Goal: Entertainment & Leisure: Consume media (video, audio)

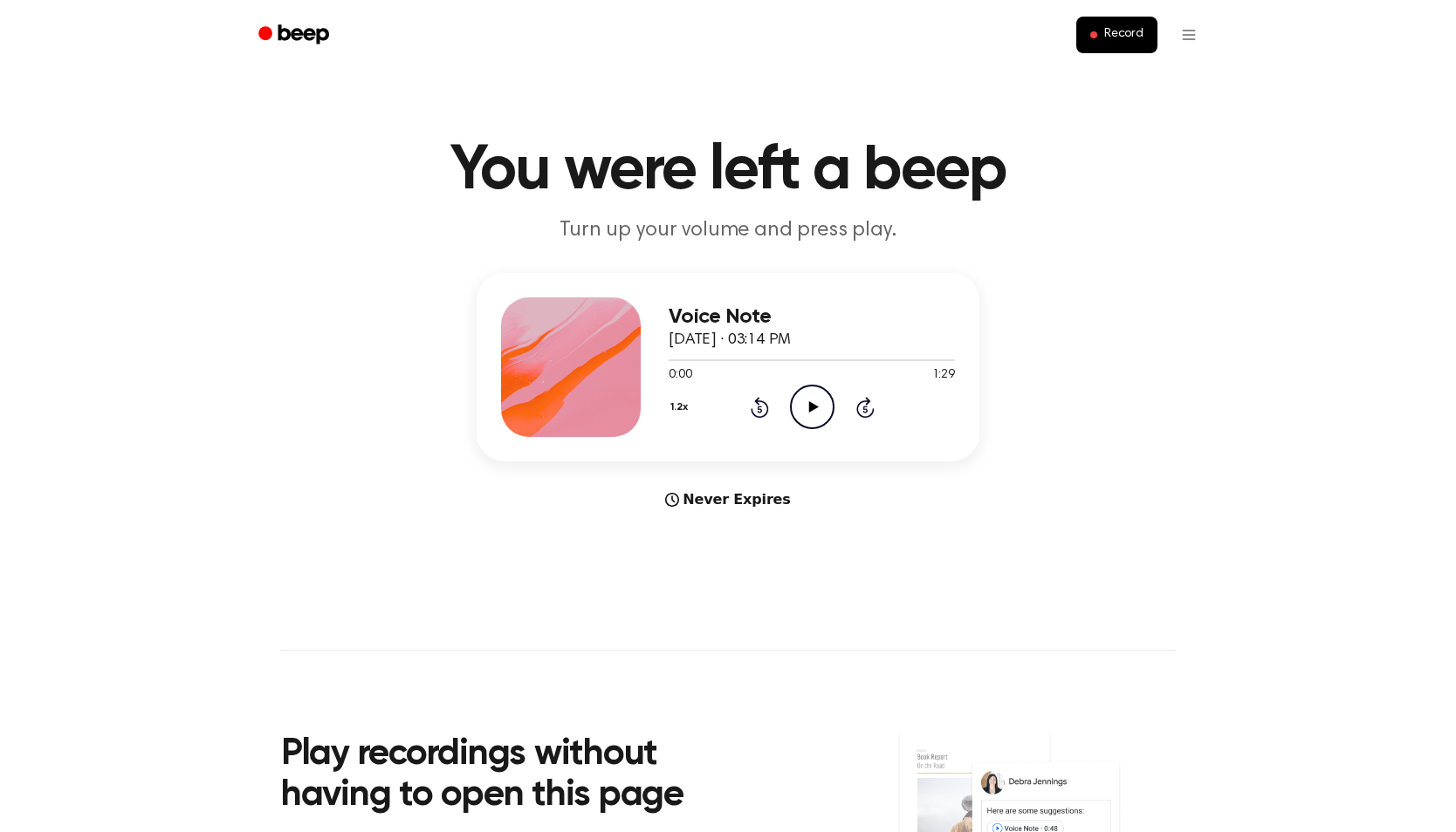
click at [818, 395] on icon "Play Audio" at bounding box center [813, 407] width 45 height 45
click at [810, 401] on icon "Pause Audio" at bounding box center [813, 407] width 45 height 45
click at [810, 401] on icon "Play Audio" at bounding box center [813, 407] width 45 height 45
click at [810, 401] on icon "Pause Audio" at bounding box center [813, 407] width 45 height 45
click at [810, 401] on icon "Play Audio" at bounding box center [813, 407] width 45 height 45
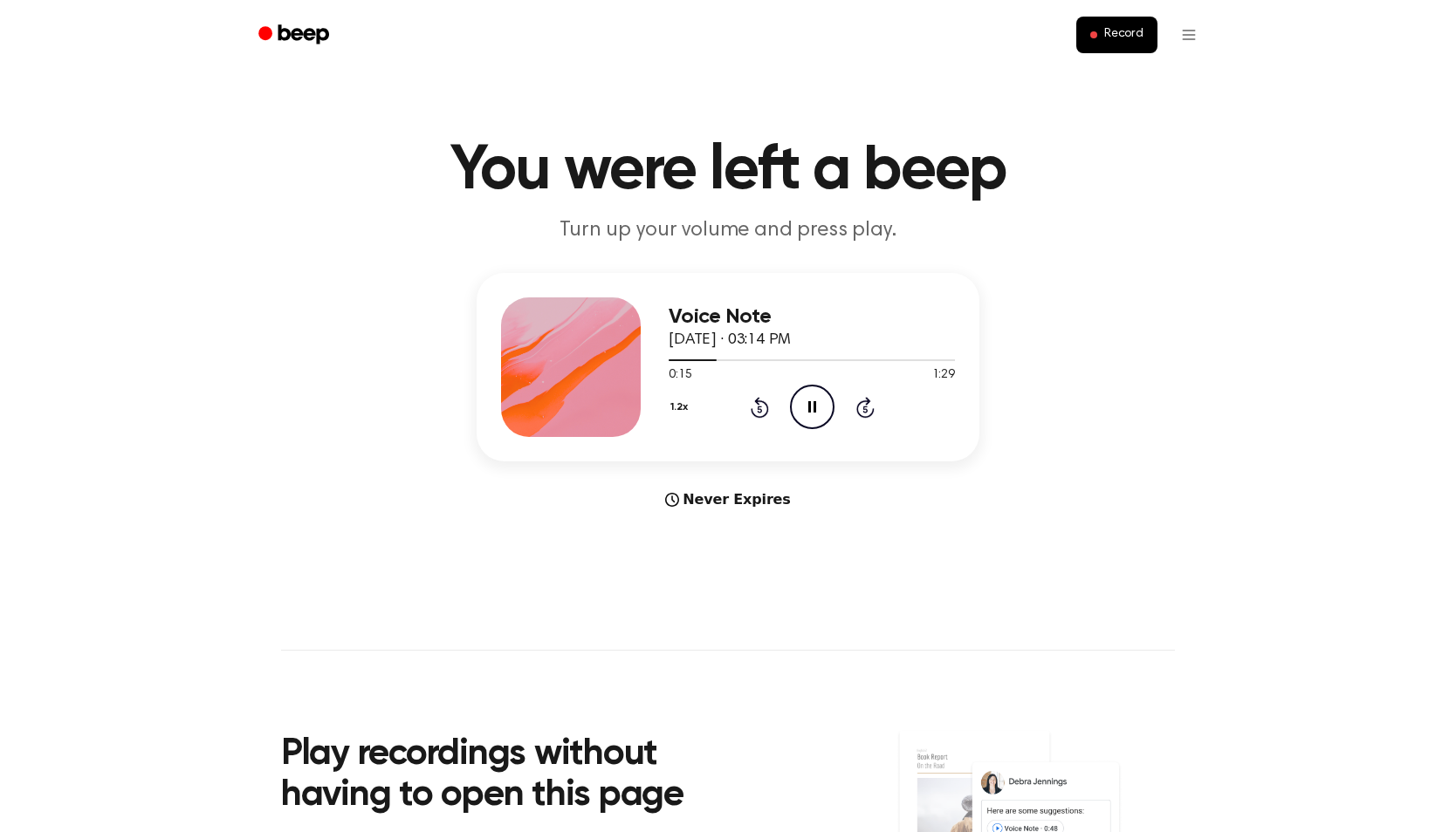
click at [810, 401] on icon "Pause Audio" at bounding box center [813, 407] width 45 height 45
click at [810, 401] on icon "Play Audio" at bounding box center [813, 407] width 45 height 45
click at [810, 401] on icon "Pause Audio" at bounding box center [813, 407] width 45 height 45
click at [810, 401] on icon "Play Audio" at bounding box center [813, 407] width 45 height 45
click at [810, 401] on icon "Pause Audio" at bounding box center [813, 407] width 45 height 45
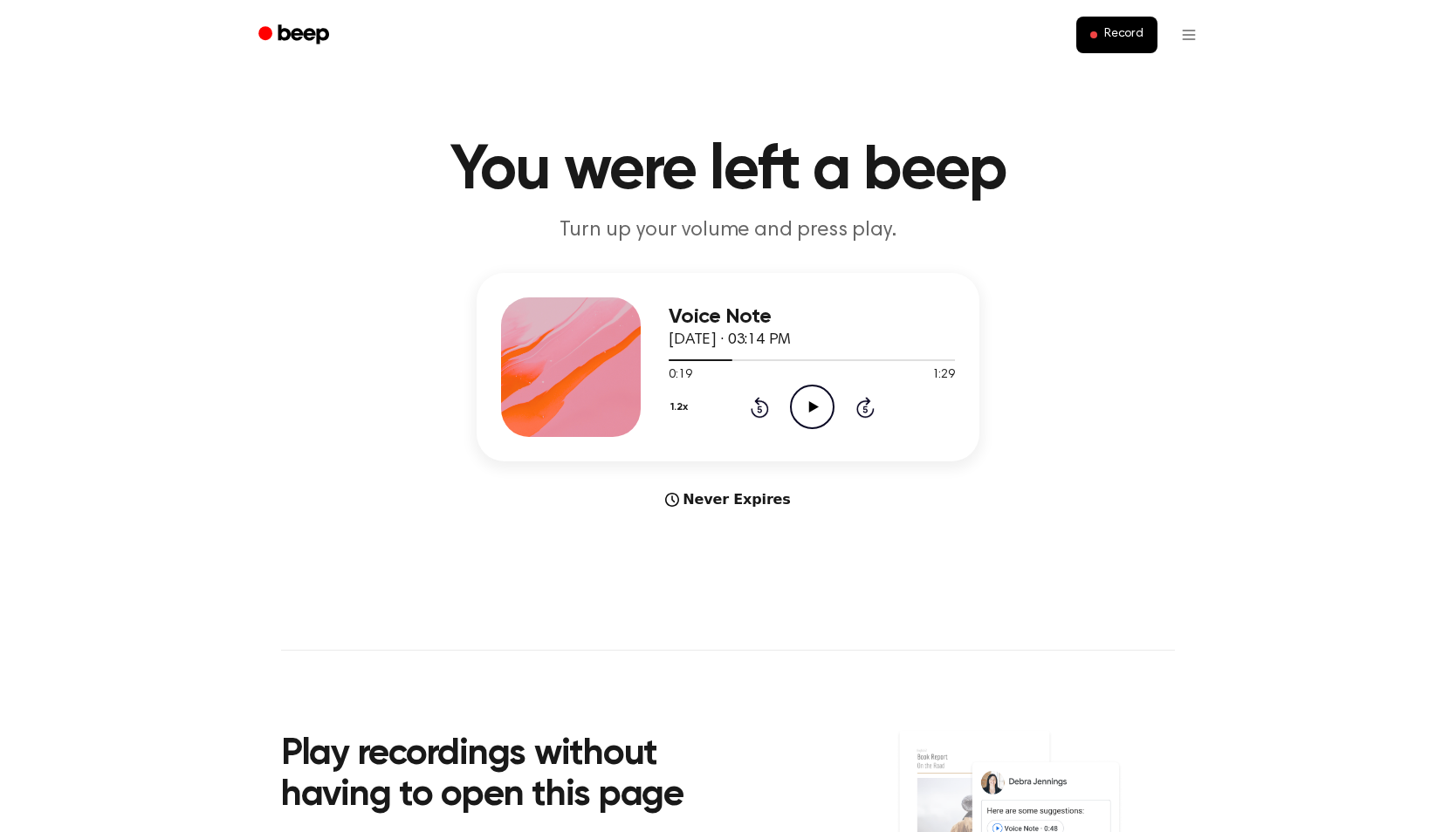
click at [810, 401] on icon "Play Audio" at bounding box center [813, 407] width 45 height 45
click at [810, 401] on icon "Pause Audio" at bounding box center [813, 407] width 45 height 45
click at [810, 401] on icon "Play Audio" at bounding box center [813, 407] width 45 height 45
click at [810, 401] on icon "Pause Audio" at bounding box center [813, 407] width 45 height 45
click at [810, 402] on icon "Play Audio" at bounding box center [813, 407] width 45 height 45
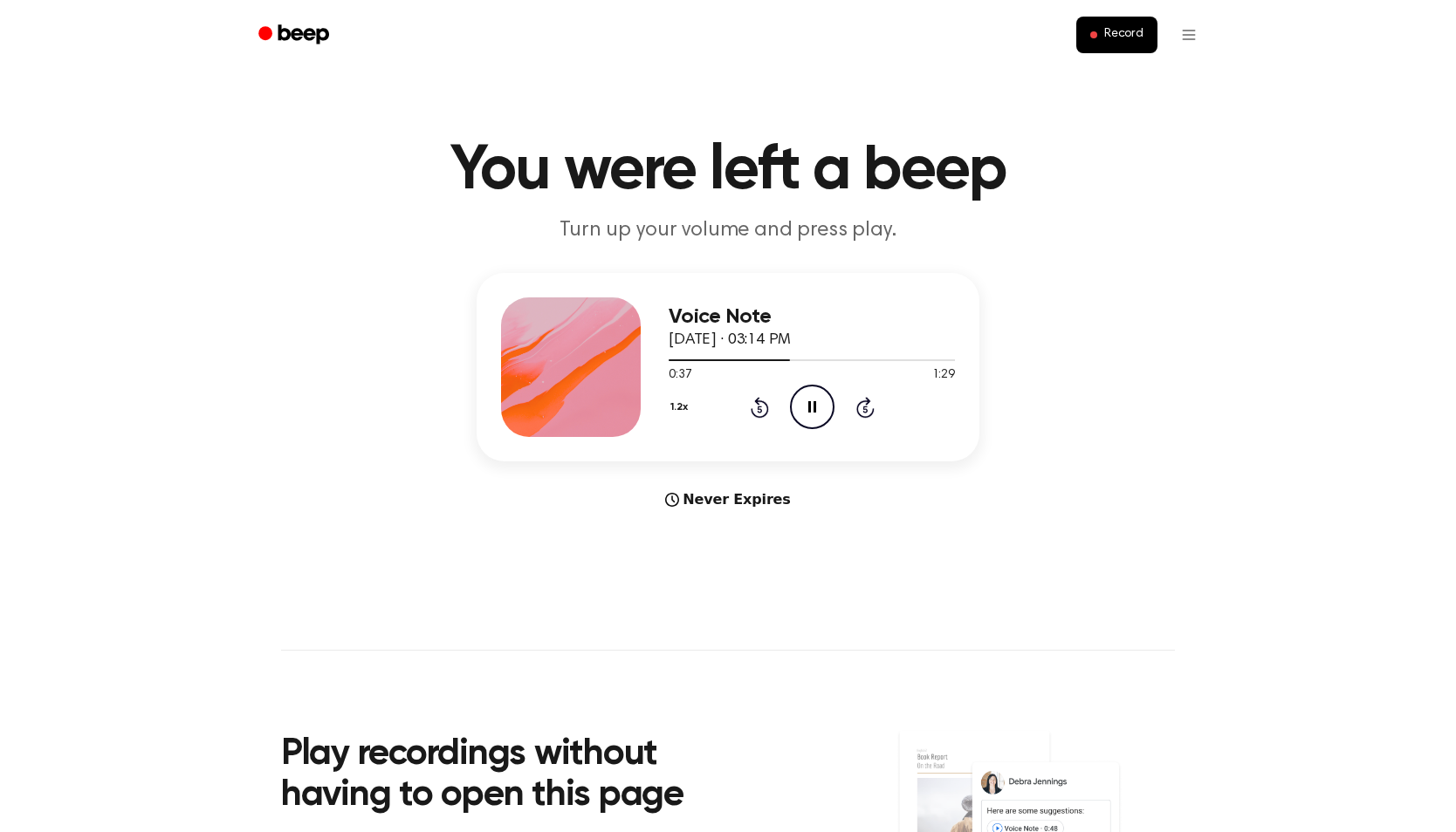
click at [808, 402] on icon "Pause Audio" at bounding box center [813, 407] width 45 height 45
click at [808, 402] on icon "Play Audio" at bounding box center [813, 407] width 45 height 45
click at [808, 402] on icon "Pause Audio" at bounding box center [813, 407] width 45 height 45
click at [796, 359] on span at bounding box center [803, 361] width 14 height 14
click at [805, 397] on icon "Play Audio" at bounding box center [813, 407] width 45 height 45
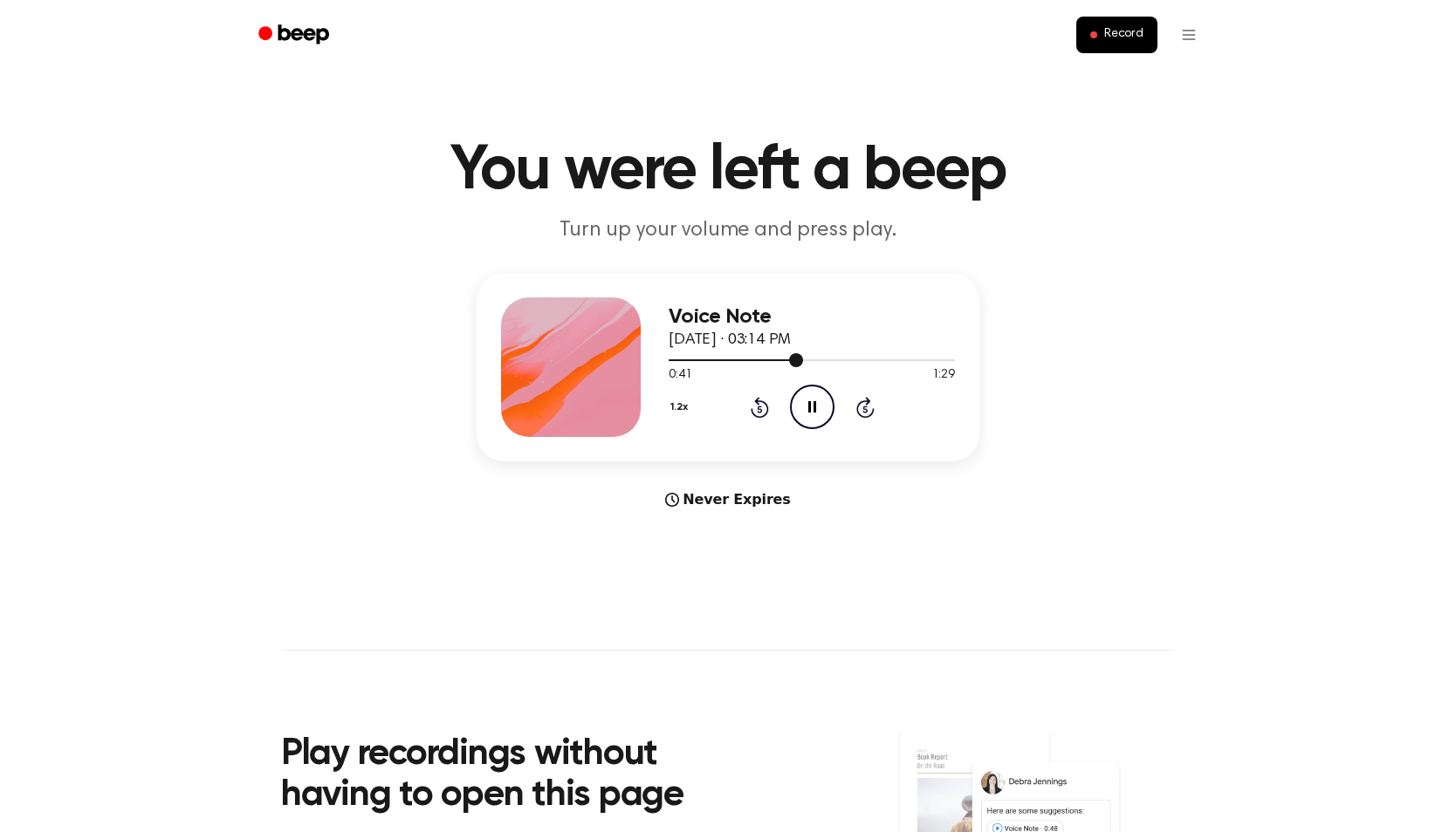
click at [781, 354] on div at bounding box center [812, 360] width 286 height 14
click at [803, 412] on icon "Pause Audio" at bounding box center [813, 407] width 45 height 45
click at [803, 412] on icon "Play Audio" at bounding box center [813, 407] width 45 height 45
click at [803, 412] on icon "Pause Audio" at bounding box center [813, 407] width 45 height 45
click at [803, 413] on icon "Play Audio" at bounding box center [813, 407] width 45 height 45
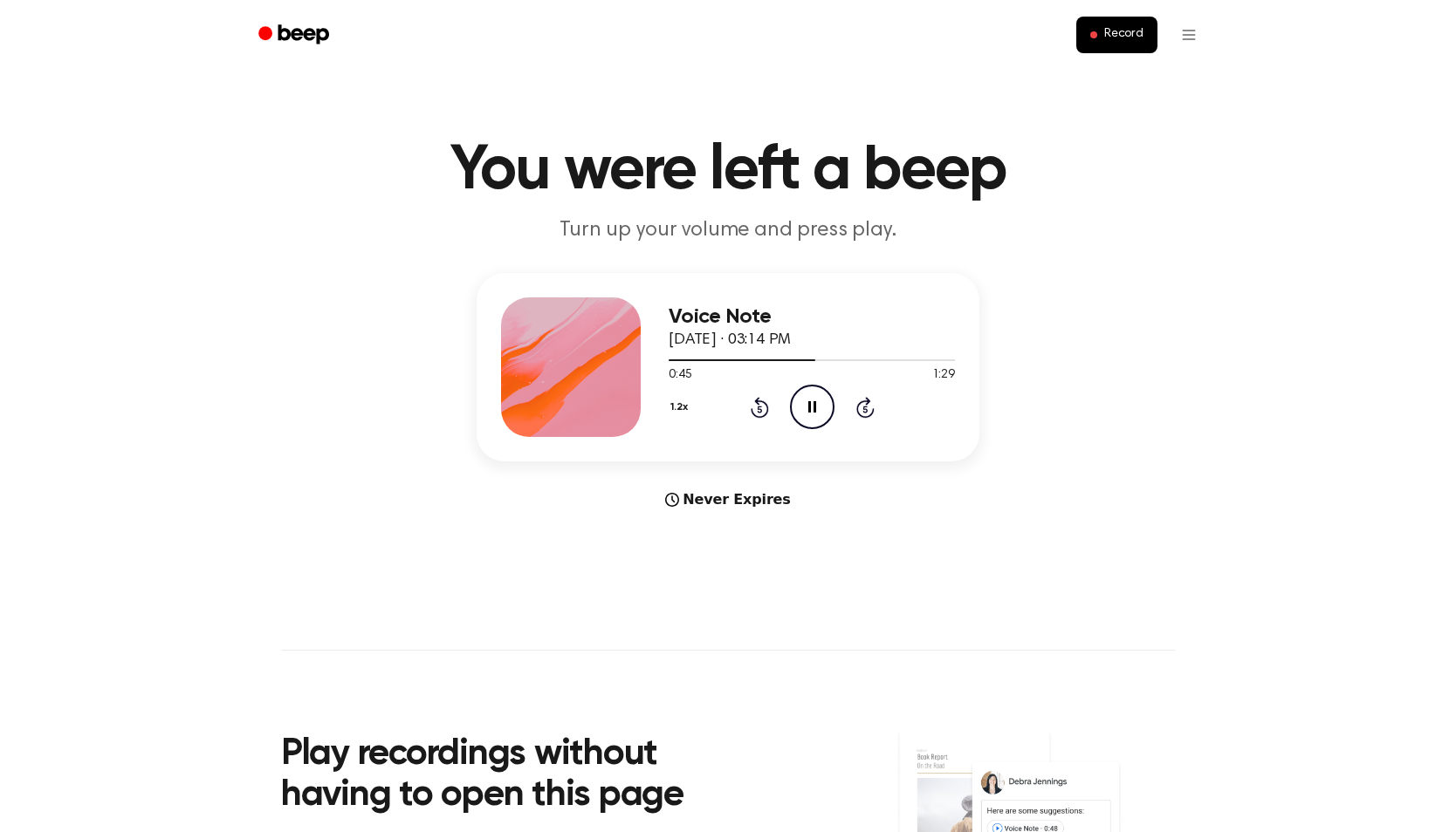
click at [803, 413] on icon "Pause Audio" at bounding box center [813, 407] width 45 height 45
click at [803, 413] on icon "Play Audio" at bounding box center [813, 407] width 45 height 45
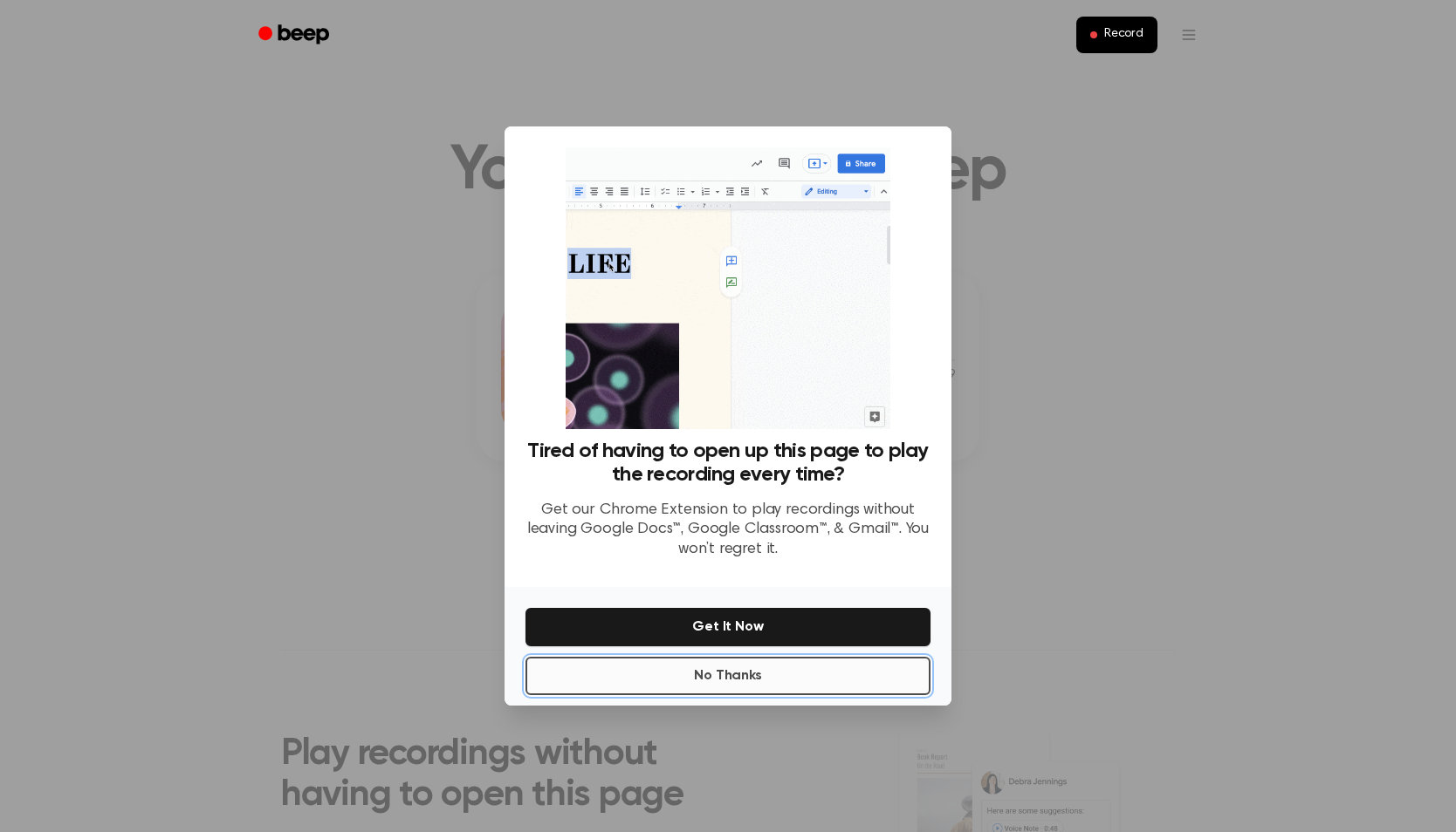
click at [709, 682] on button "No Thanks" at bounding box center [728, 675] width 405 height 38
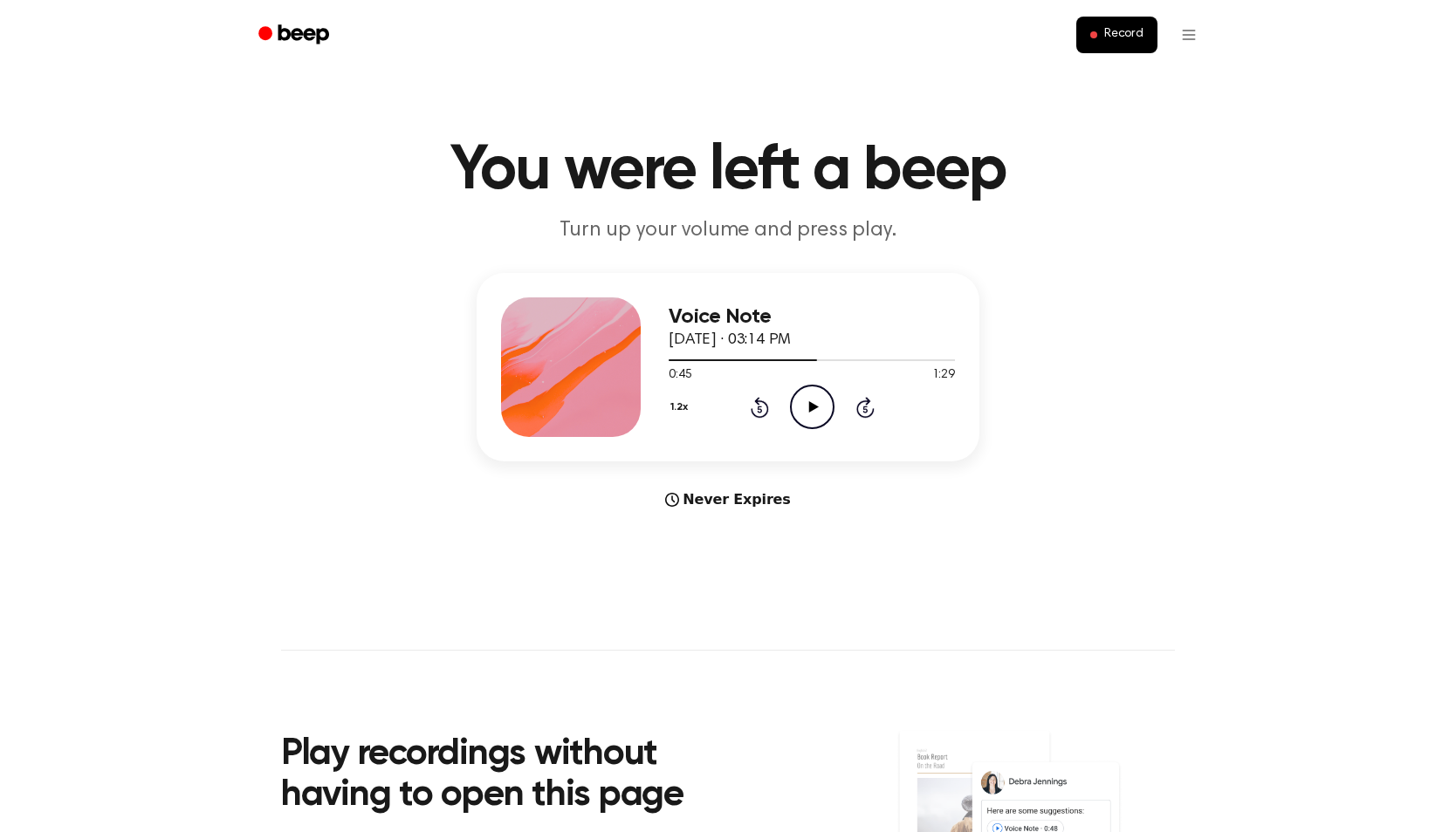
click at [808, 412] on icon at bounding box center [813, 407] width 10 height 12
click at [808, 412] on icon at bounding box center [812, 407] width 8 height 12
click at [808, 412] on icon at bounding box center [813, 407] width 10 height 12
click at [808, 412] on icon at bounding box center [812, 407] width 8 height 12
click at [808, 412] on icon at bounding box center [813, 407] width 10 height 12
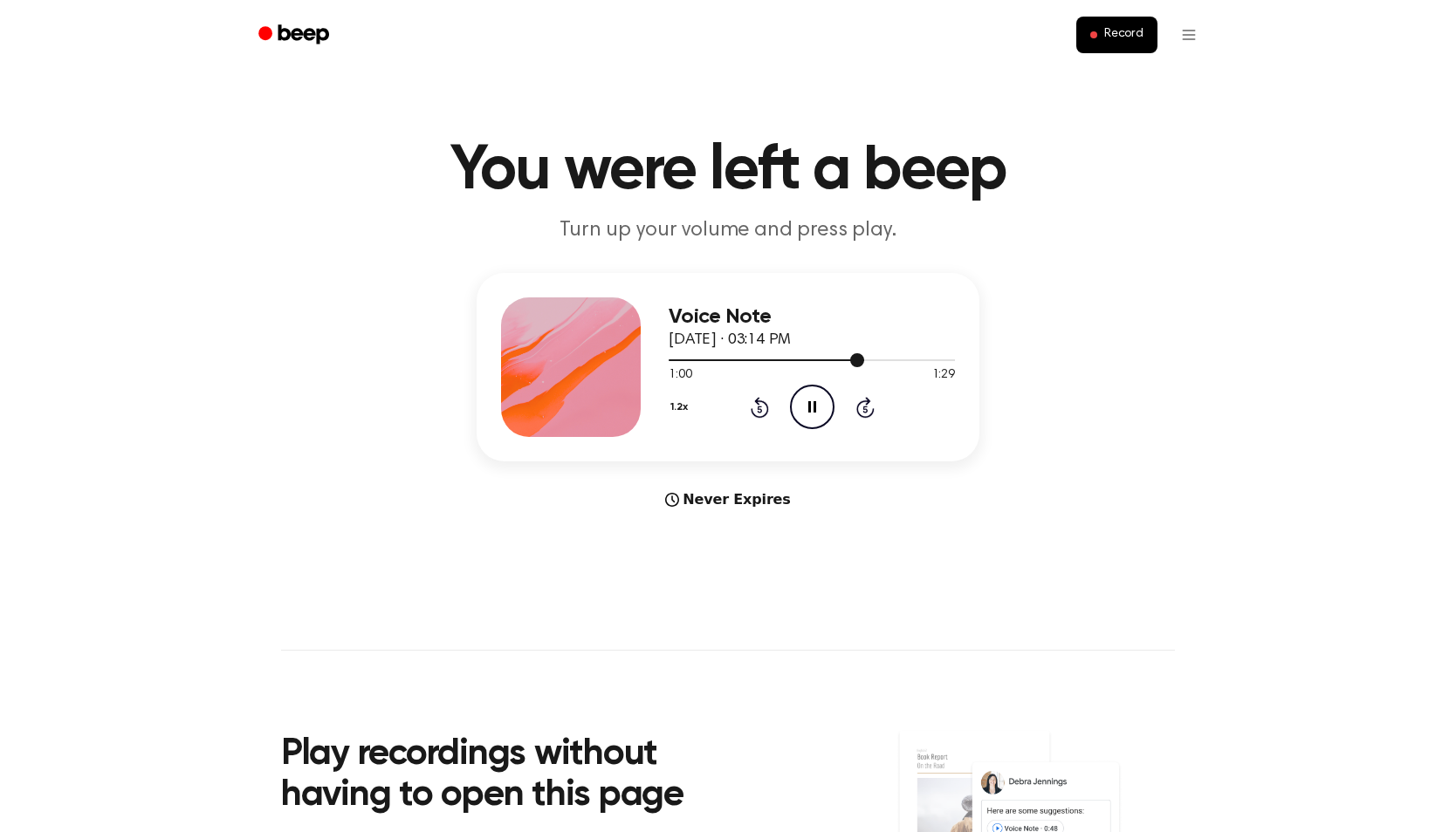
click at [845, 358] on div at bounding box center [812, 360] width 286 height 14
click at [845, 358] on span at bounding box center [852, 361] width 14 height 14
click at [807, 411] on icon "Pause Audio" at bounding box center [813, 407] width 45 height 45
click at [807, 411] on icon "Play Audio" at bounding box center [813, 407] width 45 height 45
click at [807, 411] on icon "Pause Audio" at bounding box center [813, 407] width 45 height 45
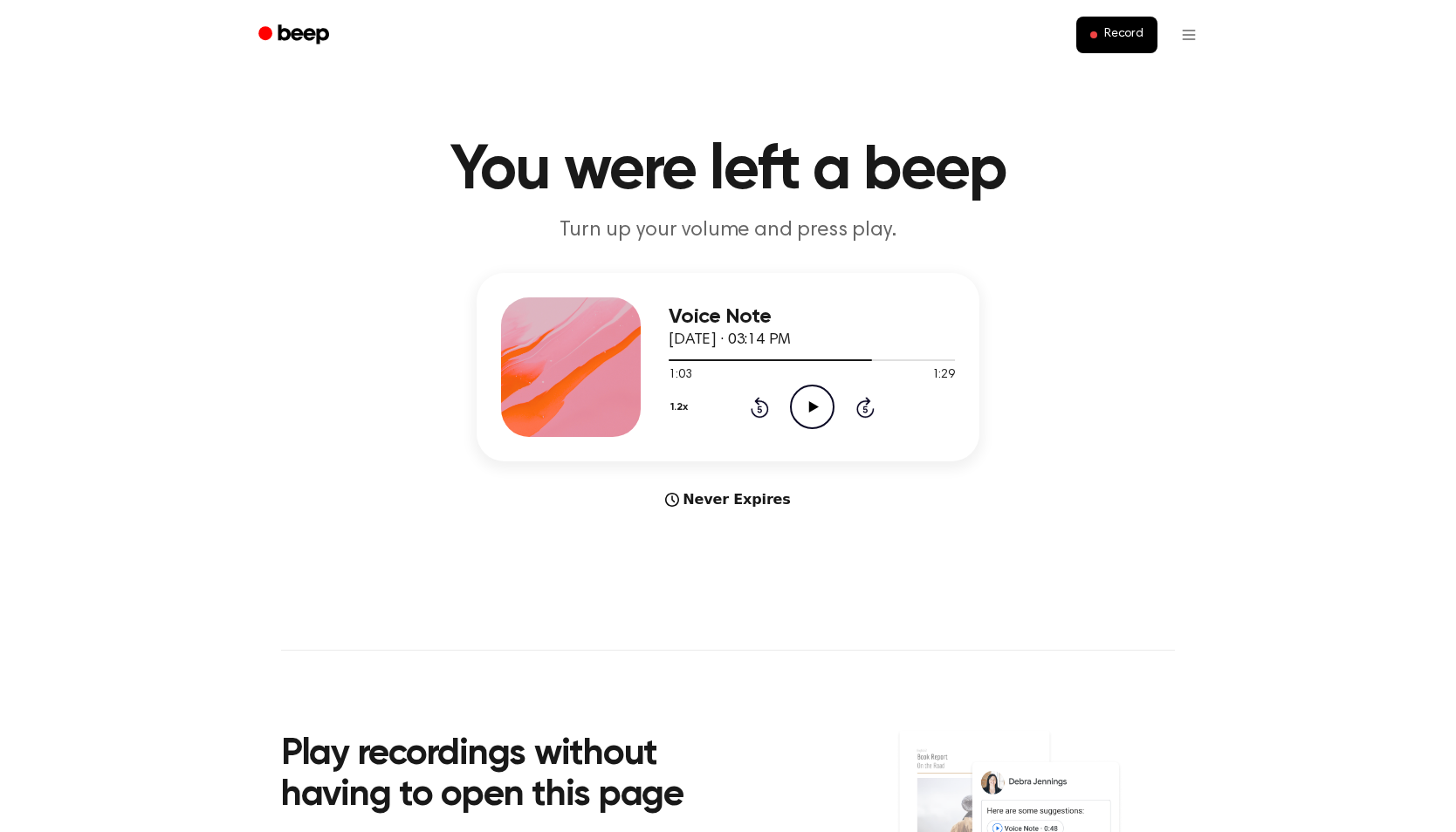
click at [807, 411] on icon "Play Audio" at bounding box center [813, 407] width 45 height 45
click at [807, 411] on icon "Pause Audio" at bounding box center [813, 407] width 45 height 45
click at [807, 411] on icon "Play Audio" at bounding box center [813, 407] width 45 height 45
click at [807, 411] on icon "Pause Audio" at bounding box center [813, 407] width 45 height 45
click at [807, 411] on icon "Play Audio" at bounding box center [813, 407] width 45 height 45
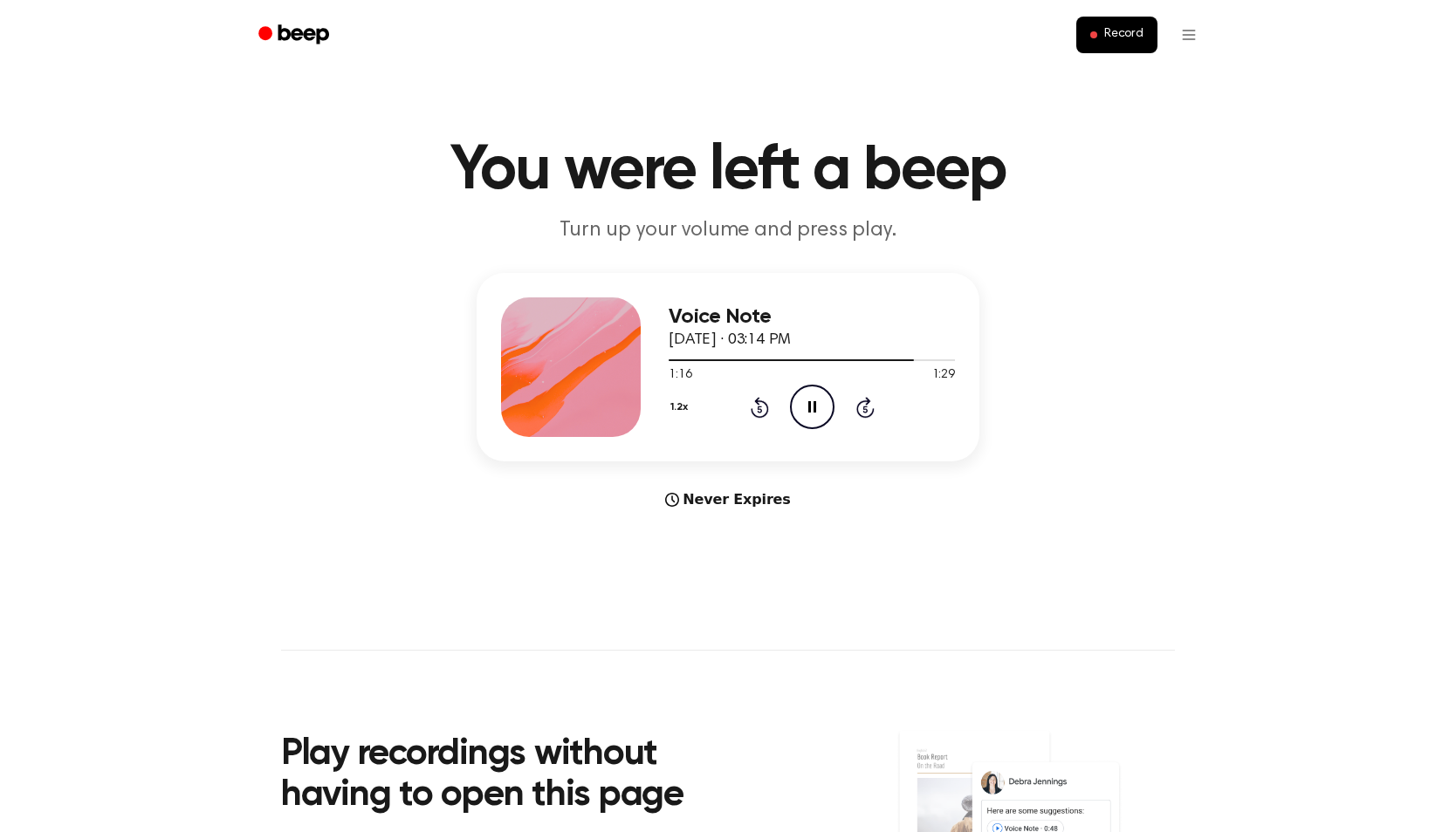
click at [807, 411] on icon "Pause Audio" at bounding box center [813, 407] width 45 height 45
click at [807, 411] on icon "Play Audio" at bounding box center [813, 407] width 45 height 45
click at [807, 411] on icon "Pause Audio" at bounding box center [813, 407] width 45 height 45
click at [807, 411] on icon "Play Audio" at bounding box center [813, 407] width 45 height 45
click at [807, 411] on icon "Pause Audio" at bounding box center [813, 407] width 45 height 45
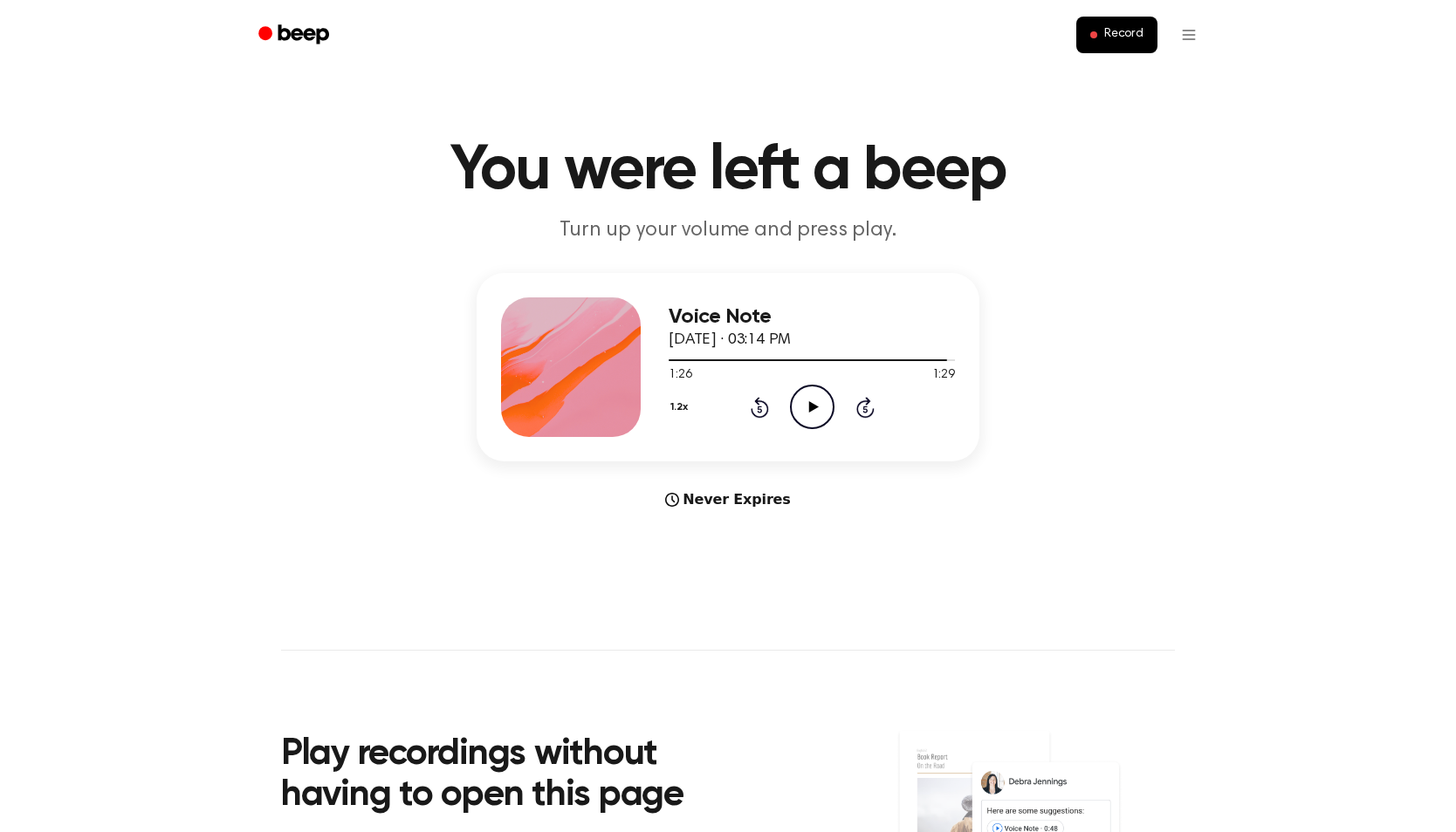
click at [807, 411] on icon "Play Audio" at bounding box center [813, 407] width 45 height 45
click at [805, 409] on icon "Play Audio" at bounding box center [813, 407] width 45 height 45
click at [806, 408] on icon "Pause Audio" at bounding box center [813, 407] width 45 height 45
drag, startPoint x: 676, startPoint y: 355, endPoint x: 649, endPoint y: 355, distance: 27.0
click at [649, 355] on div "Voice Note [DATE] · 03:19 PM 0:05 3:15 Your browser does not support the [objec…" at bounding box center [728, 367] width 503 height 189
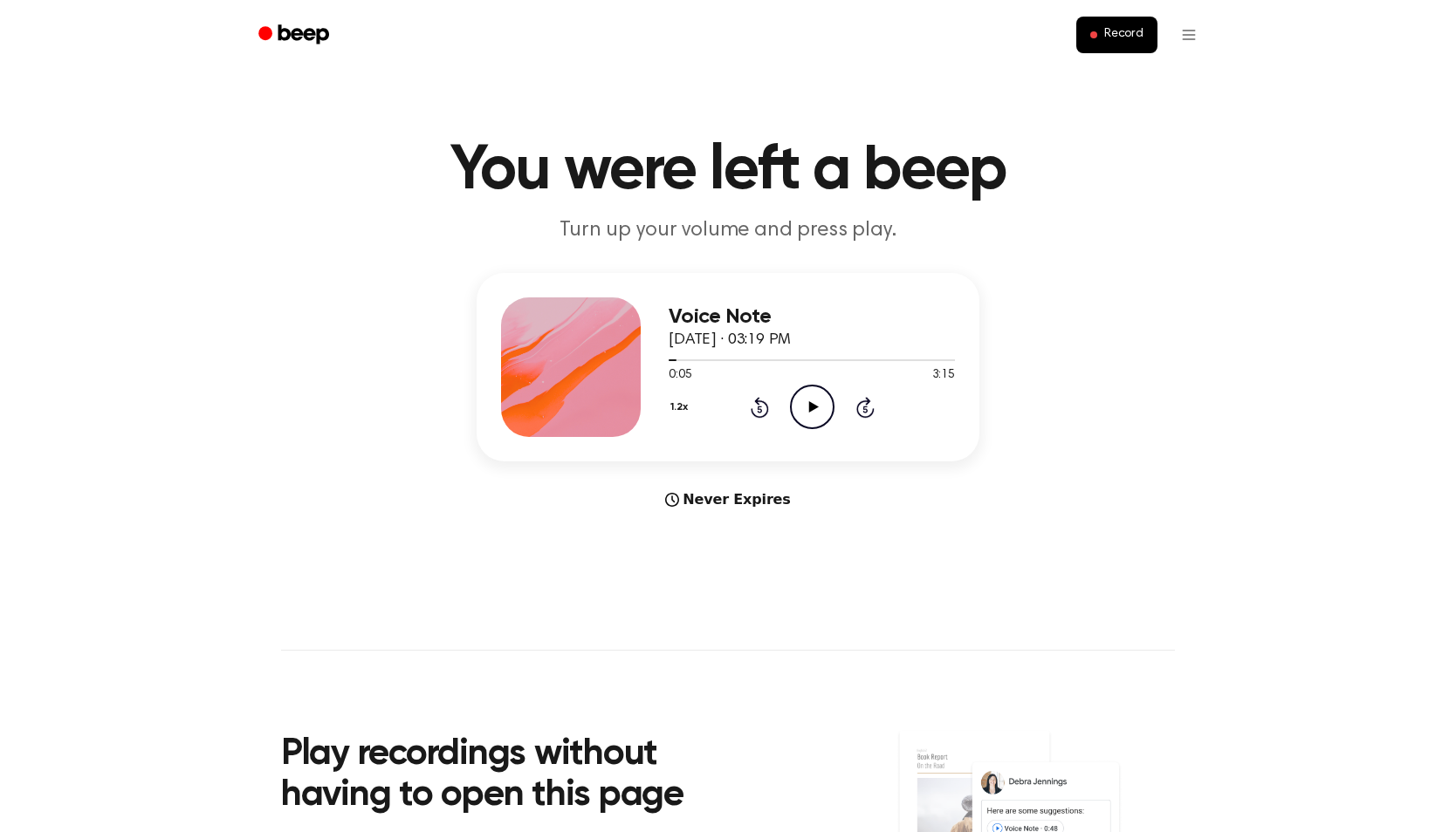
drag, startPoint x: 674, startPoint y: 356, endPoint x: 657, endPoint y: 357, distance: 17.0
click at [657, 357] on div "Voice Note [DATE] · 03:19 PM 0:05 3:15 Your browser does not support the [objec…" at bounding box center [728, 367] width 503 height 189
click at [666, 366] on span at bounding box center [669, 361] width 14 height 14
click at [802, 406] on icon "Play Audio" at bounding box center [813, 407] width 45 height 45
click at [802, 406] on icon "Pause Audio" at bounding box center [813, 407] width 45 height 45
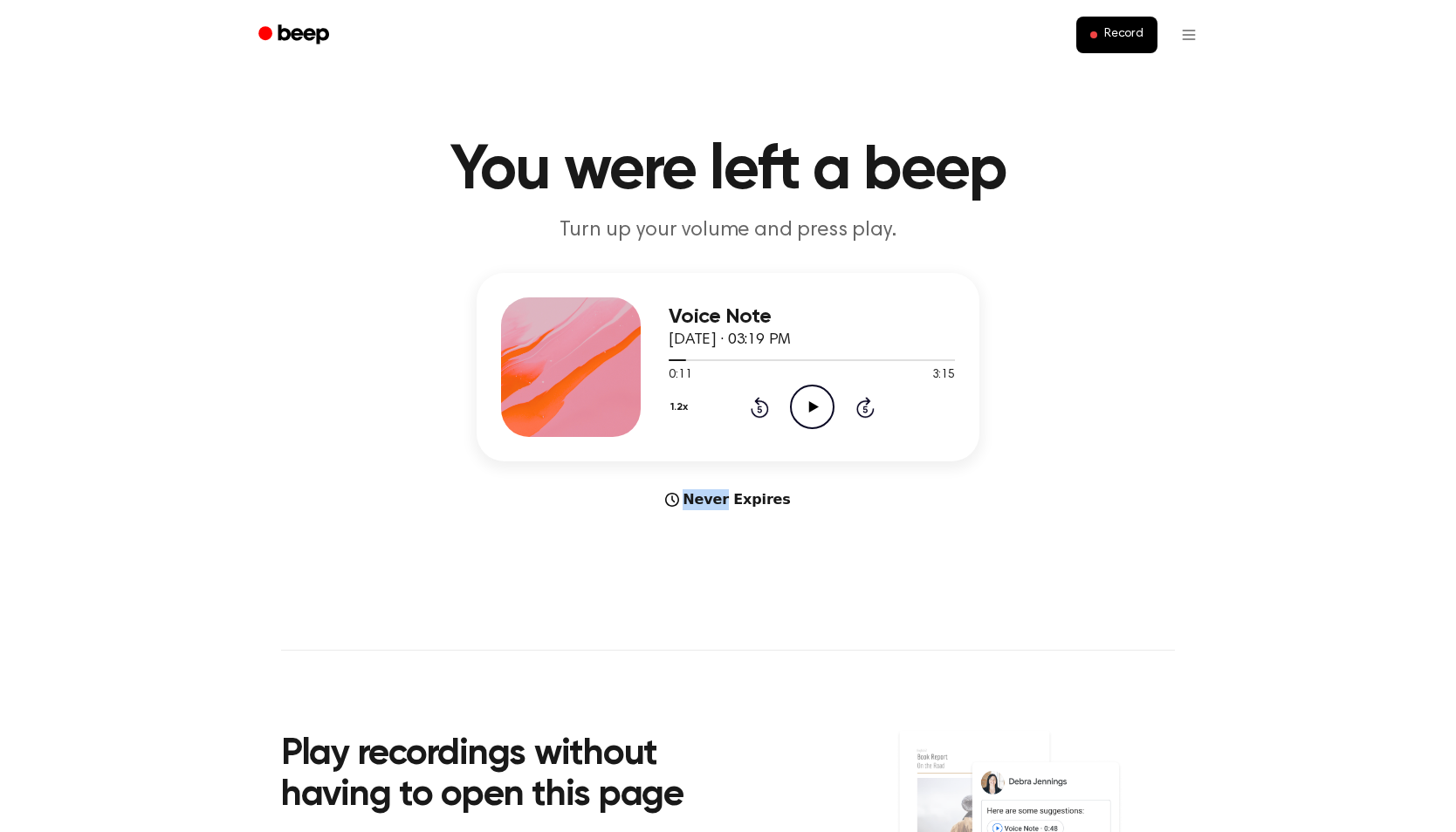
click at [802, 406] on icon "Play Audio" at bounding box center [813, 407] width 45 height 45
click at [802, 399] on icon "Pause Audio" at bounding box center [813, 407] width 45 height 45
click at [807, 400] on icon "Play Audio" at bounding box center [813, 407] width 45 height 45
click at [807, 400] on icon "Pause Audio" at bounding box center [813, 407] width 45 height 45
click at [807, 400] on icon "Play Audio" at bounding box center [813, 407] width 45 height 45
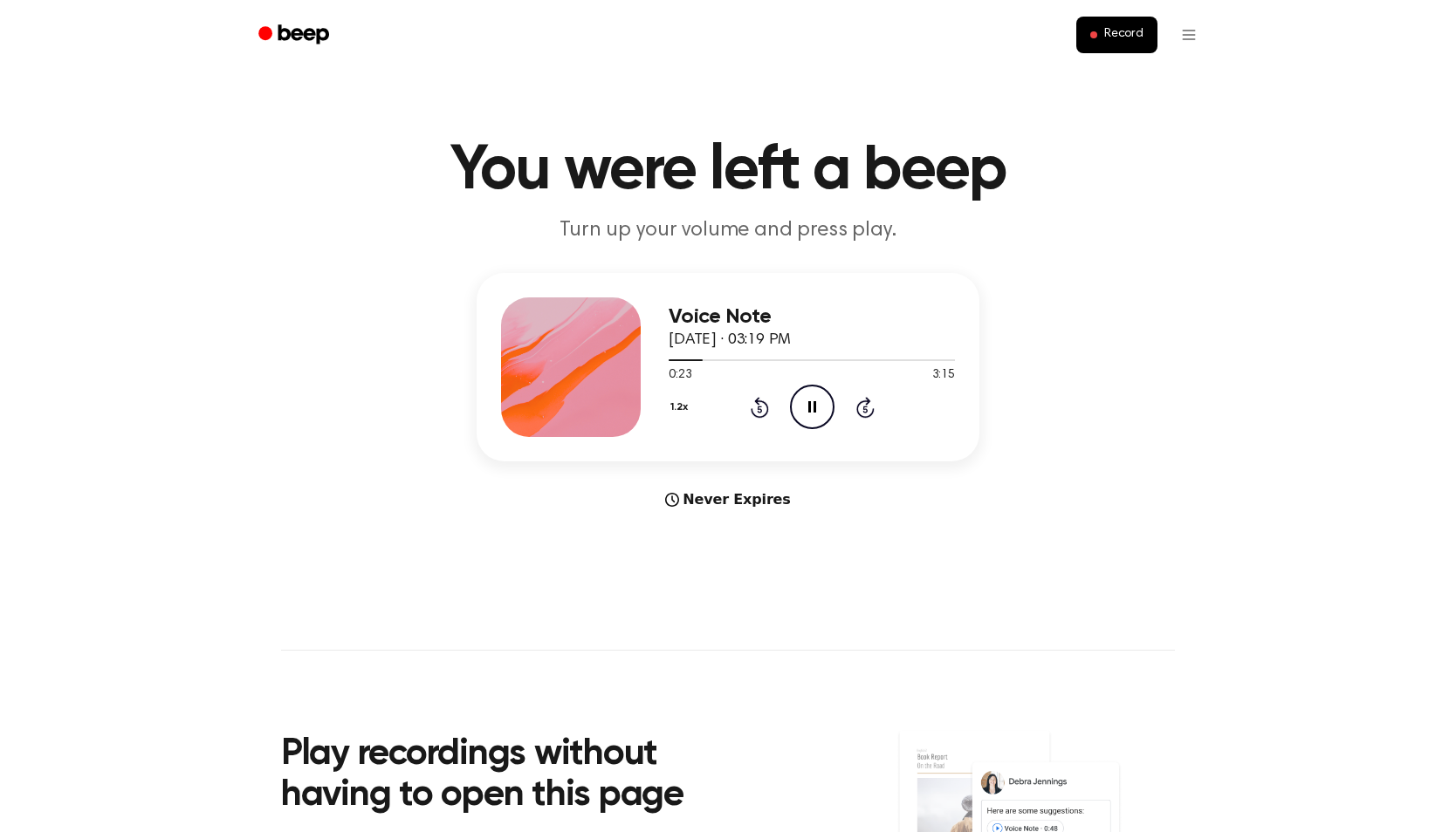
click at [807, 400] on icon "Pause Audio" at bounding box center [813, 407] width 45 height 45
click at [807, 400] on icon "Play Audio" at bounding box center [813, 407] width 45 height 45
click at [807, 400] on icon "Pause Audio" at bounding box center [813, 407] width 45 height 45
click at [807, 400] on icon "Play Audio" at bounding box center [813, 407] width 45 height 45
click at [807, 400] on icon "Pause Audio" at bounding box center [813, 407] width 45 height 45
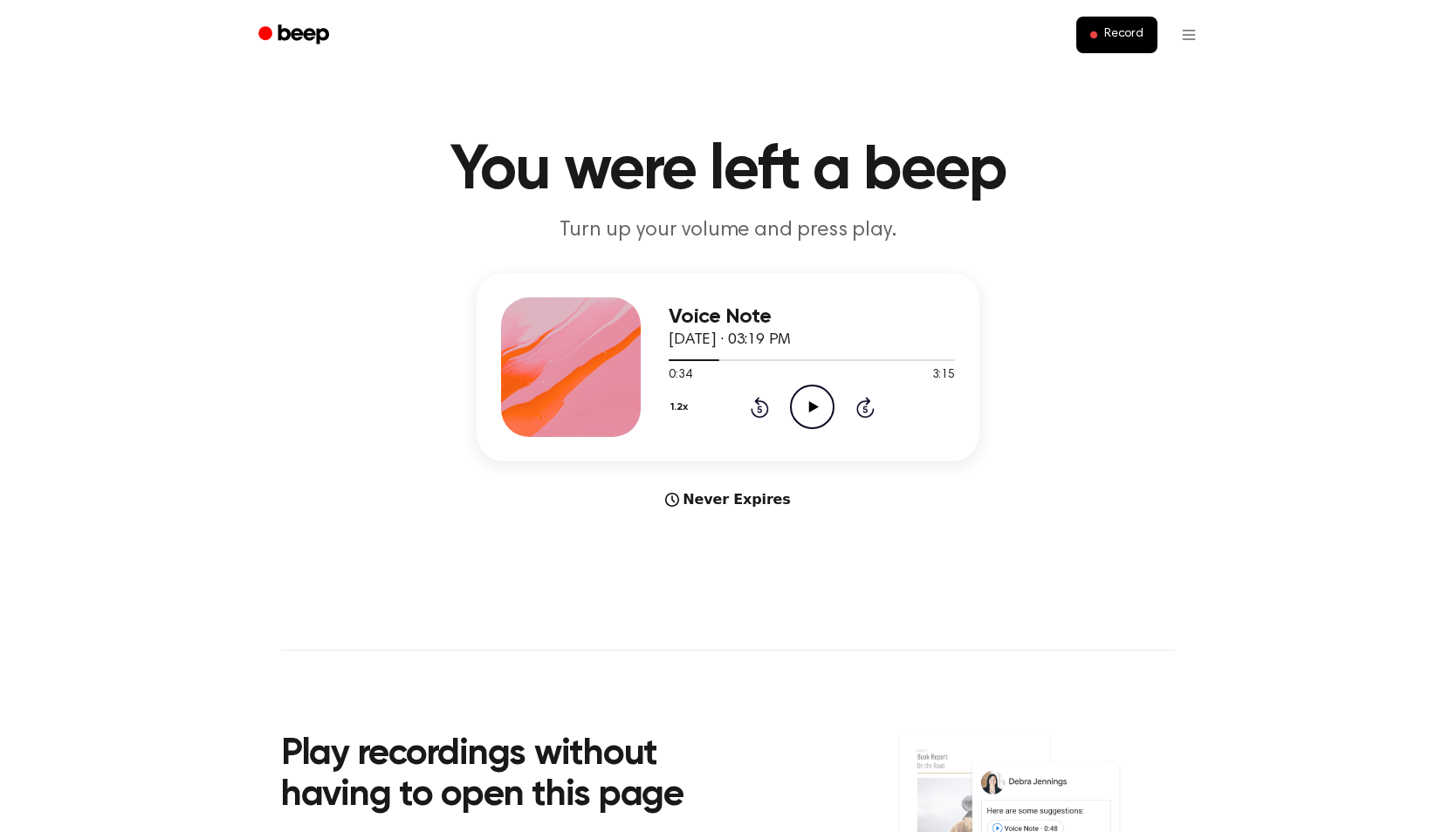
click at [807, 400] on icon "Play Audio" at bounding box center [813, 407] width 45 height 45
click at [807, 400] on icon "Pause Audio" at bounding box center [813, 407] width 45 height 45
click at [809, 403] on icon at bounding box center [813, 407] width 10 height 12
click at [812, 405] on icon "Pause Audio" at bounding box center [813, 407] width 45 height 45
click at [812, 405] on icon at bounding box center [813, 407] width 10 height 12
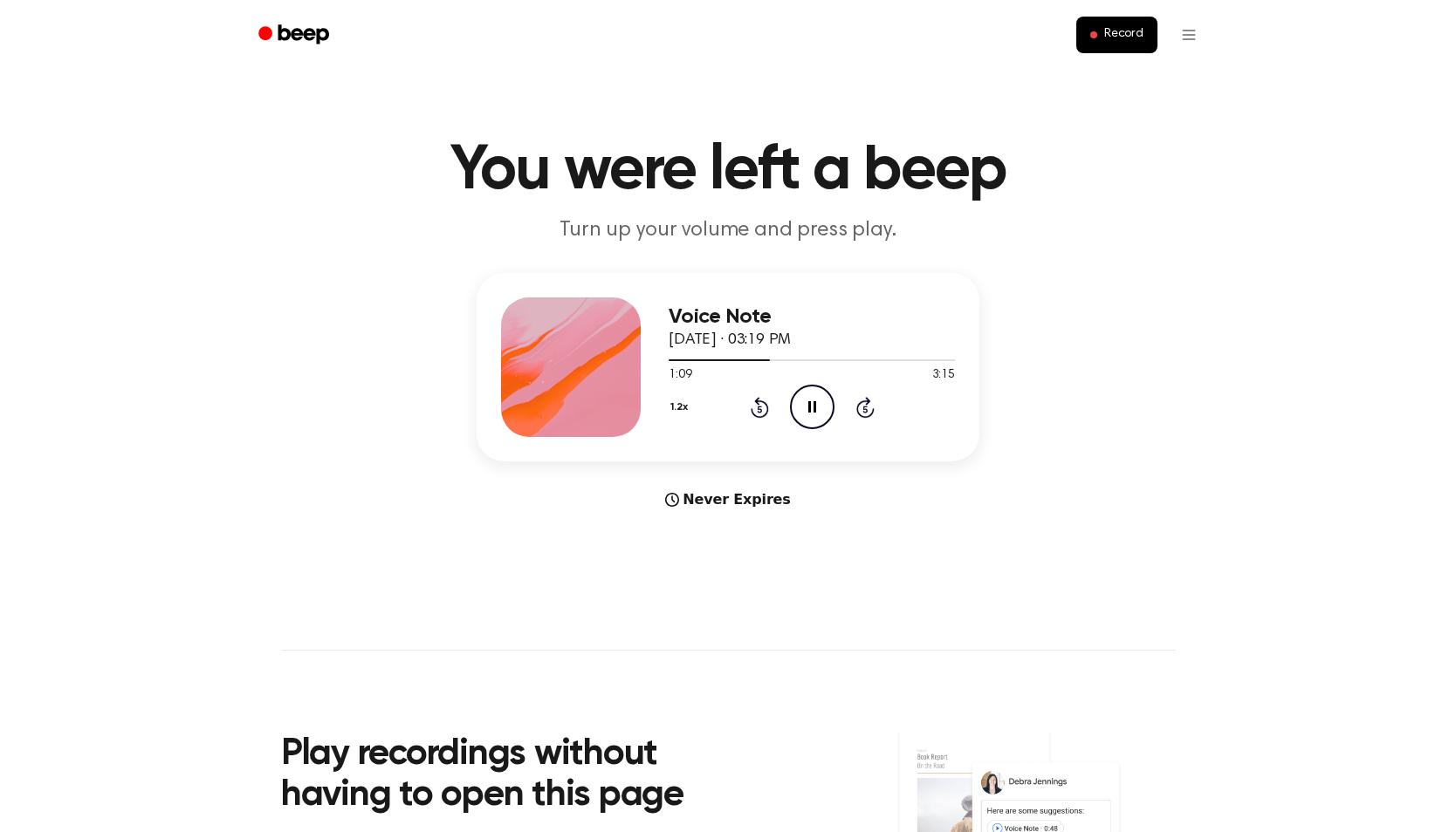
click at [812, 405] on icon "Pause Audio" at bounding box center [813, 407] width 45 height 45
click at [812, 405] on icon at bounding box center [813, 407] width 10 height 12
click at [809, 407] on icon at bounding box center [812, 407] width 8 height 12
click at [809, 407] on icon at bounding box center [813, 407] width 10 height 12
click at [809, 407] on icon at bounding box center [812, 407] width 8 height 12
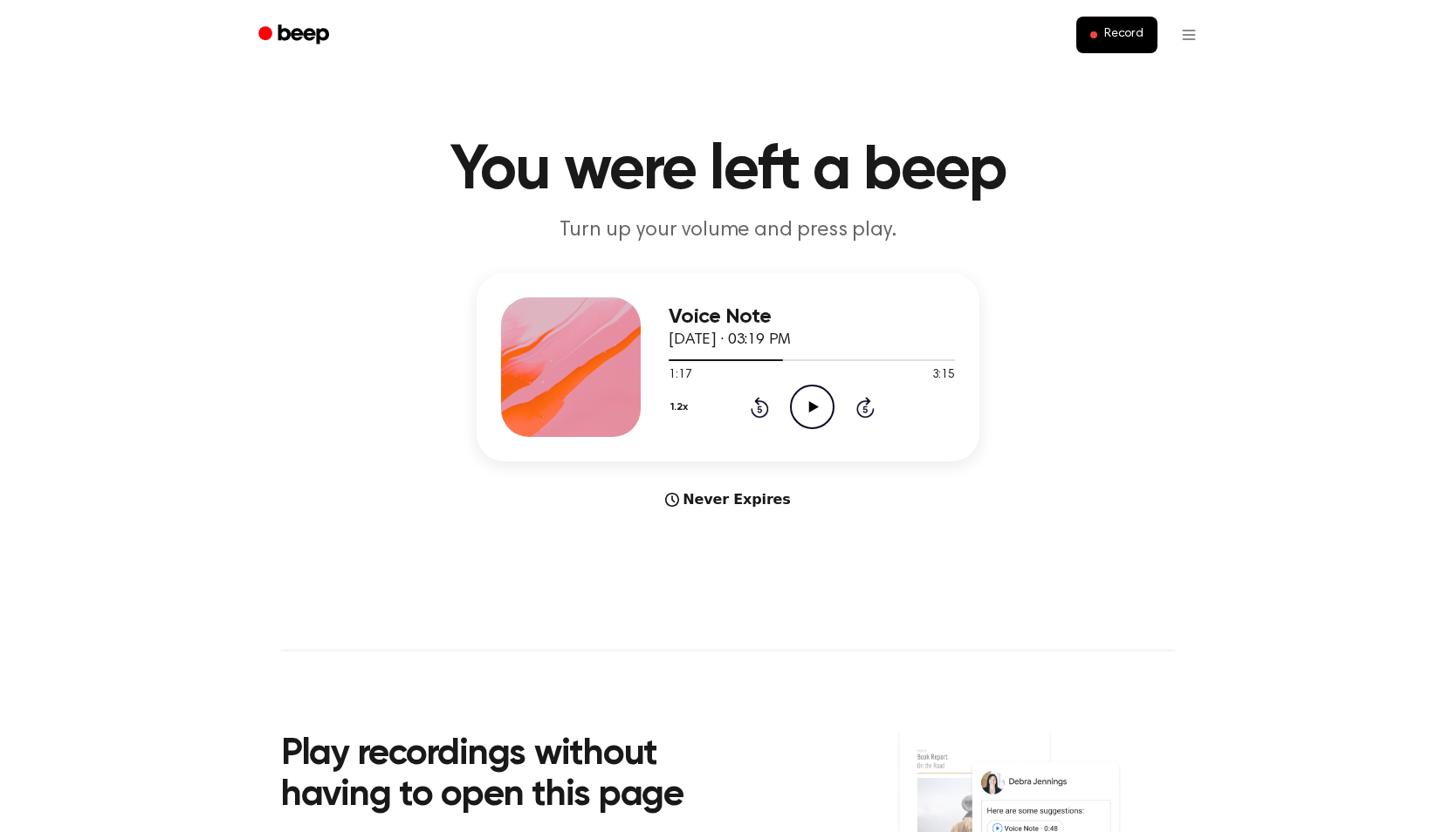
click at [809, 407] on icon at bounding box center [813, 407] width 10 height 12
click at [809, 407] on icon at bounding box center [812, 407] width 8 height 12
click at [809, 407] on icon at bounding box center [813, 407] width 10 height 12
click at [809, 407] on icon at bounding box center [812, 407] width 8 height 12
click at [809, 407] on icon at bounding box center [813, 407] width 10 height 12
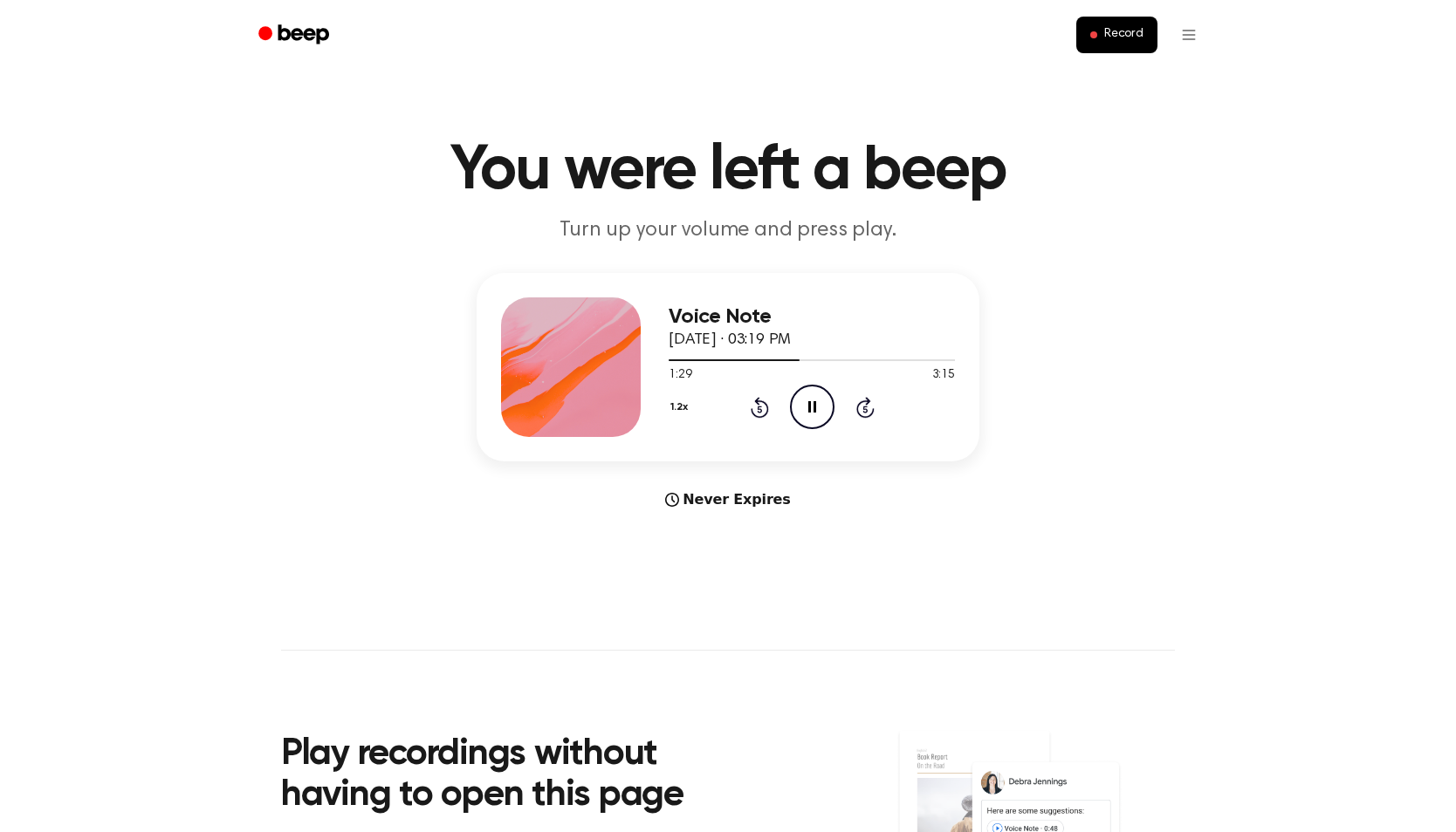
click at [809, 407] on icon at bounding box center [812, 407] width 8 height 12
click at [809, 407] on icon at bounding box center [813, 407] width 10 height 12
click at [809, 407] on icon at bounding box center [812, 407] width 8 height 12
click at [810, 407] on icon at bounding box center [813, 407] width 10 height 12
click at [810, 406] on icon at bounding box center [812, 407] width 8 height 12
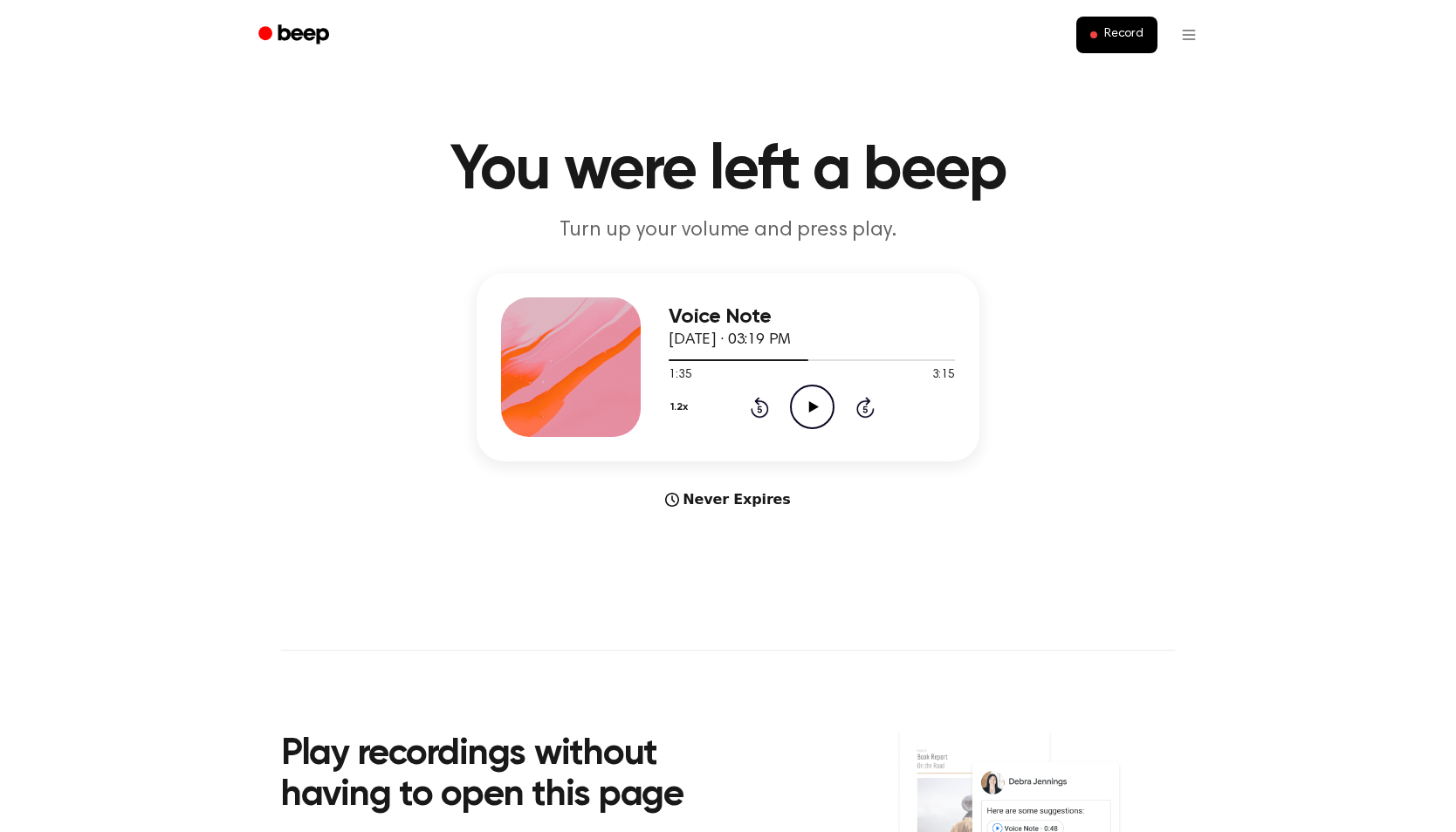
click at [810, 405] on icon at bounding box center [813, 407] width 10 height 12
click at [810, 403] on icon "Pause Audio" at bounding box center [813, 407] width 45 height 45
click at [810, 403] on icon "Play Audio" at bounding box center [813, 407] width 45 height 45
click at [810, 403] on icon "Pause Audio" at bounding box center [813, 407] width 45 height 45
click at [810, 403] on icon "Play Audio" at bounding box center [813, 407] width 45 height 45
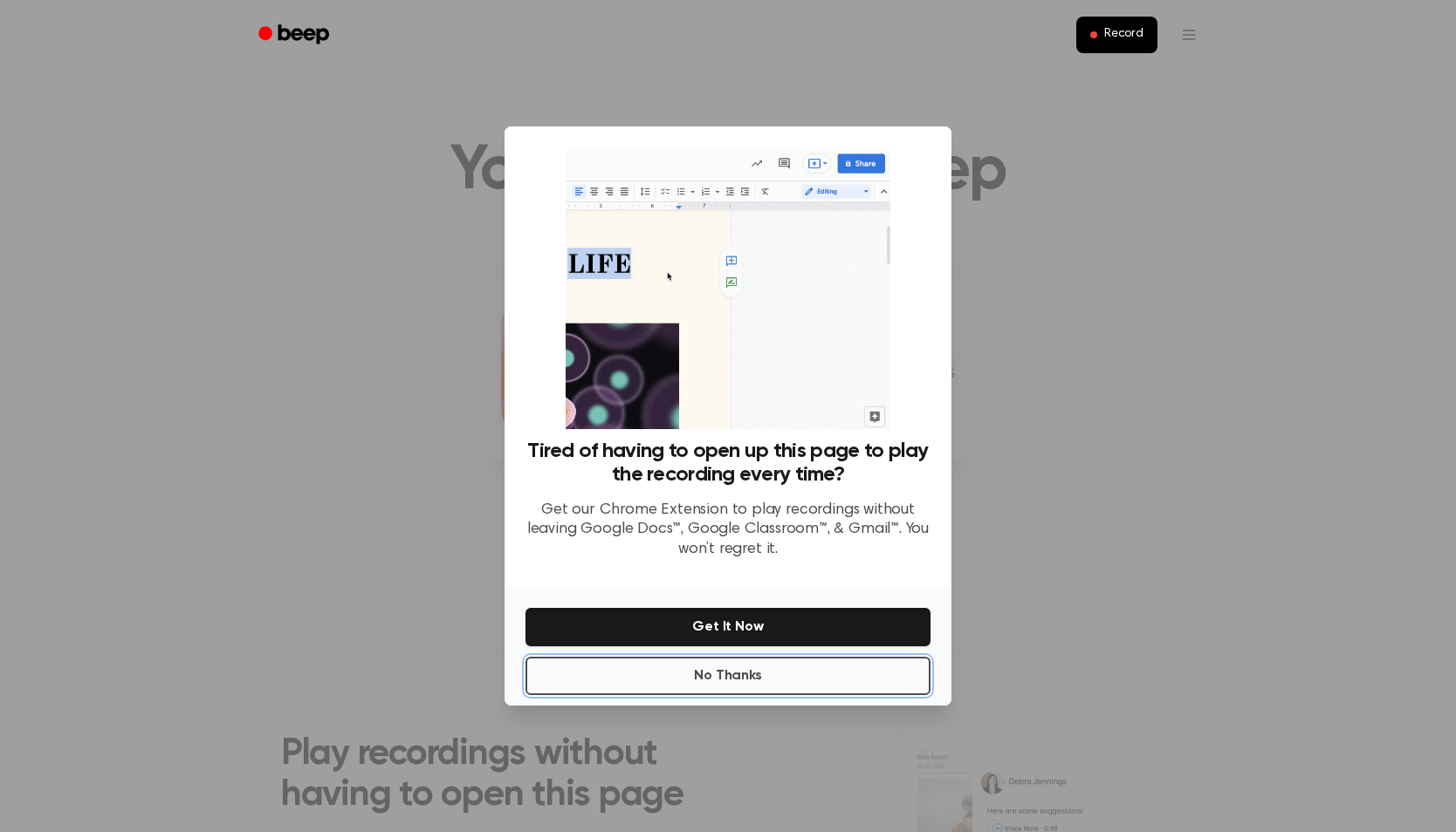
click at [826, 675] on button "No Thanks" at bounding box center [728, 675] width 405 height 38
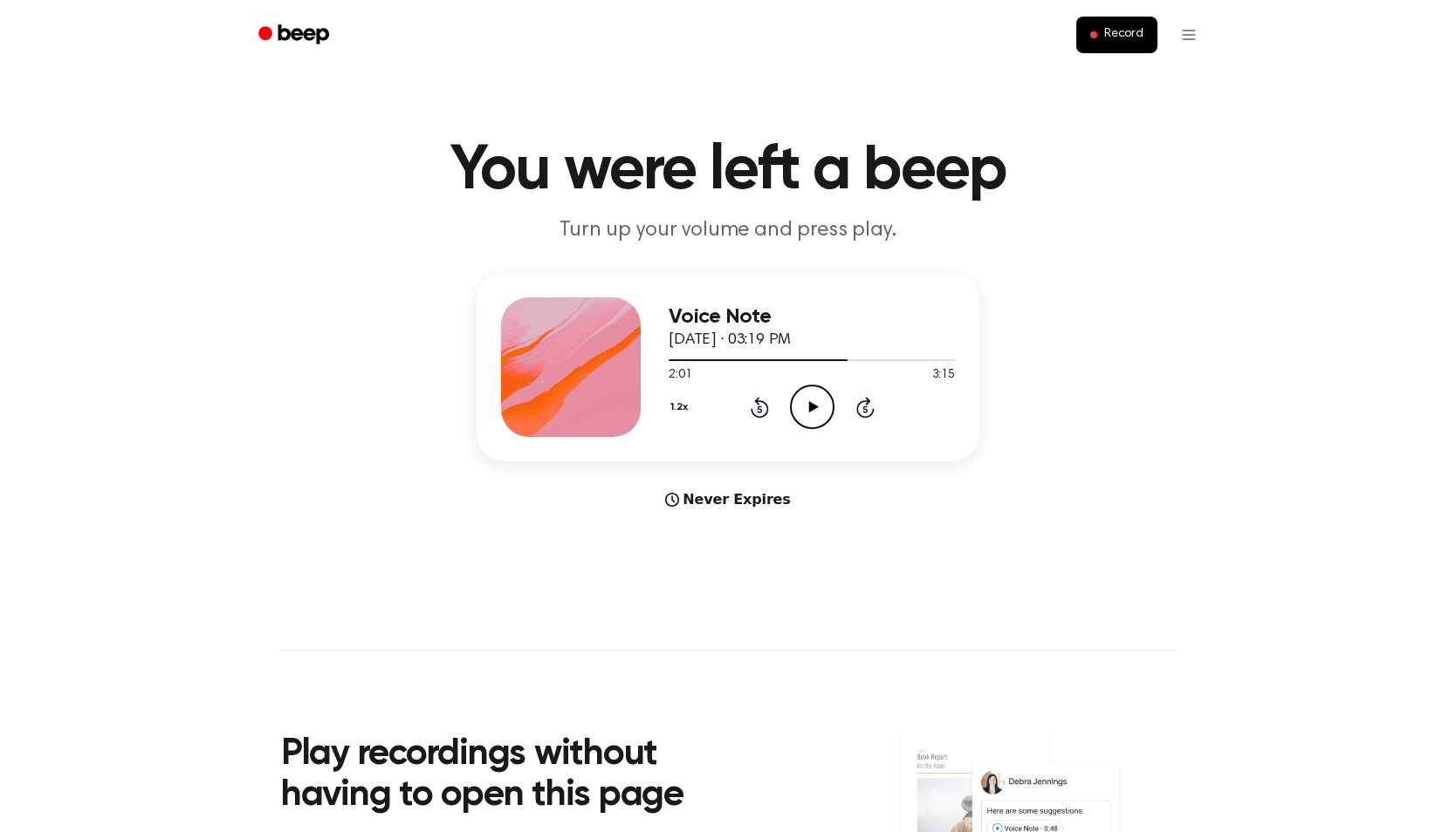
click at [793, 395] on icon "Play Audio" at bounding box center [813, 407] width 45 height 45
click at [798, 396] on icon "Pause Audio" at bounding box center [813, 407] width 45 height 45
click at [798, 396] on icon "Play Audio" at bounding box center [813, 407] width 45 height 45
click at [798, 396] on icon "Pause Audio" at bounding box center [813, 407] width 45 height 45
click at [798, 396] on icon "Play Audio" at bounding box center [813, 407] width 45 height 45
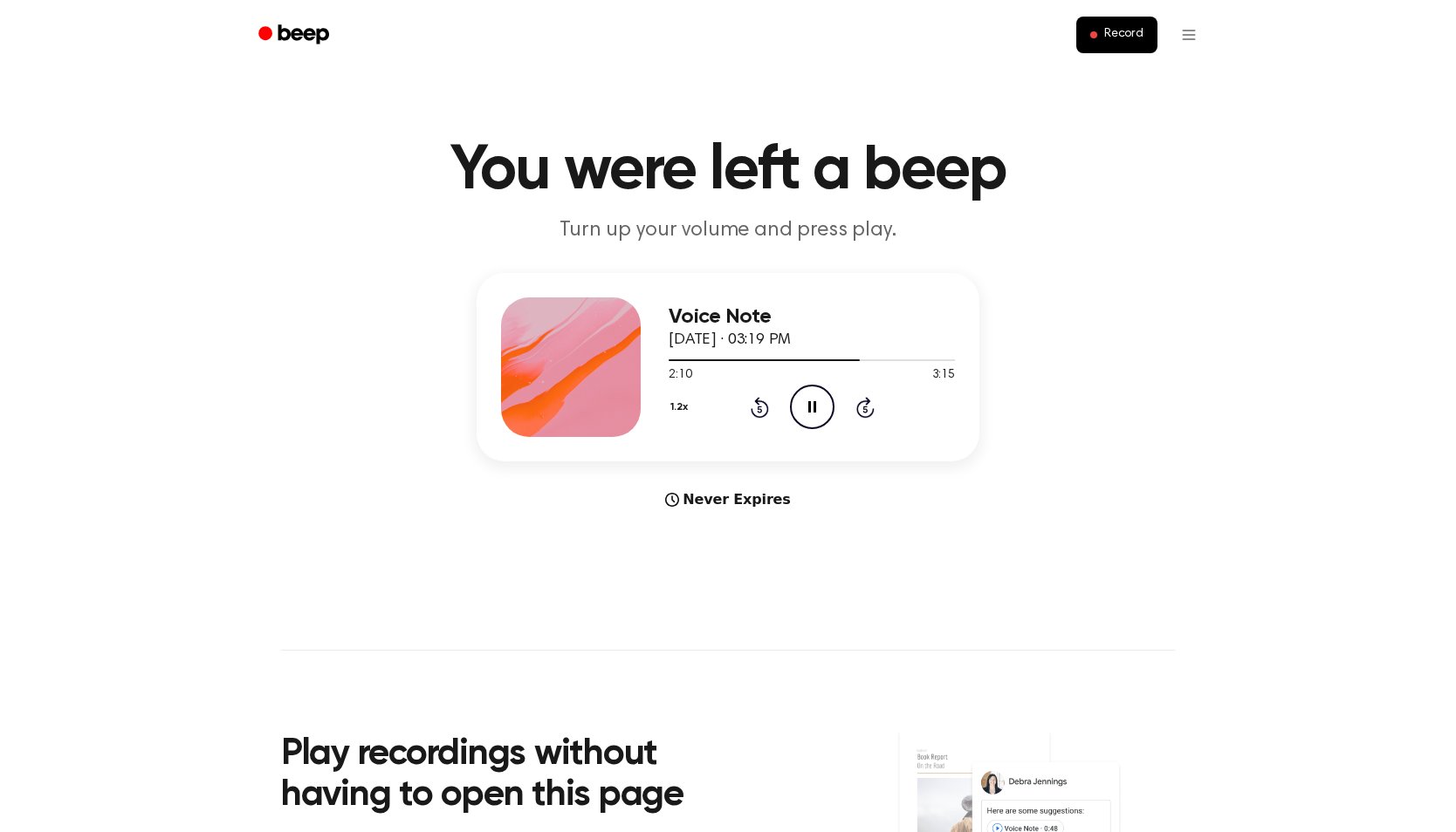
click at [798, 396] on icon "Pause Audio" at bounding box center [813, 407] width 45 height 45
click at [798, 396] on icon "Play Audio" at bounding box center [813, 407] width 45 height 45
click at [798, 396] on icon "Pause Audio" at bounding box center [813, 407] width 45 height 45
click at [798, 396] on icon "Play Audio" at bounding box center [813, 407] width 45 height 45
click at [798, 396] on icon "Pause Audio" at bounding box center [813, 407] width 45 height 45
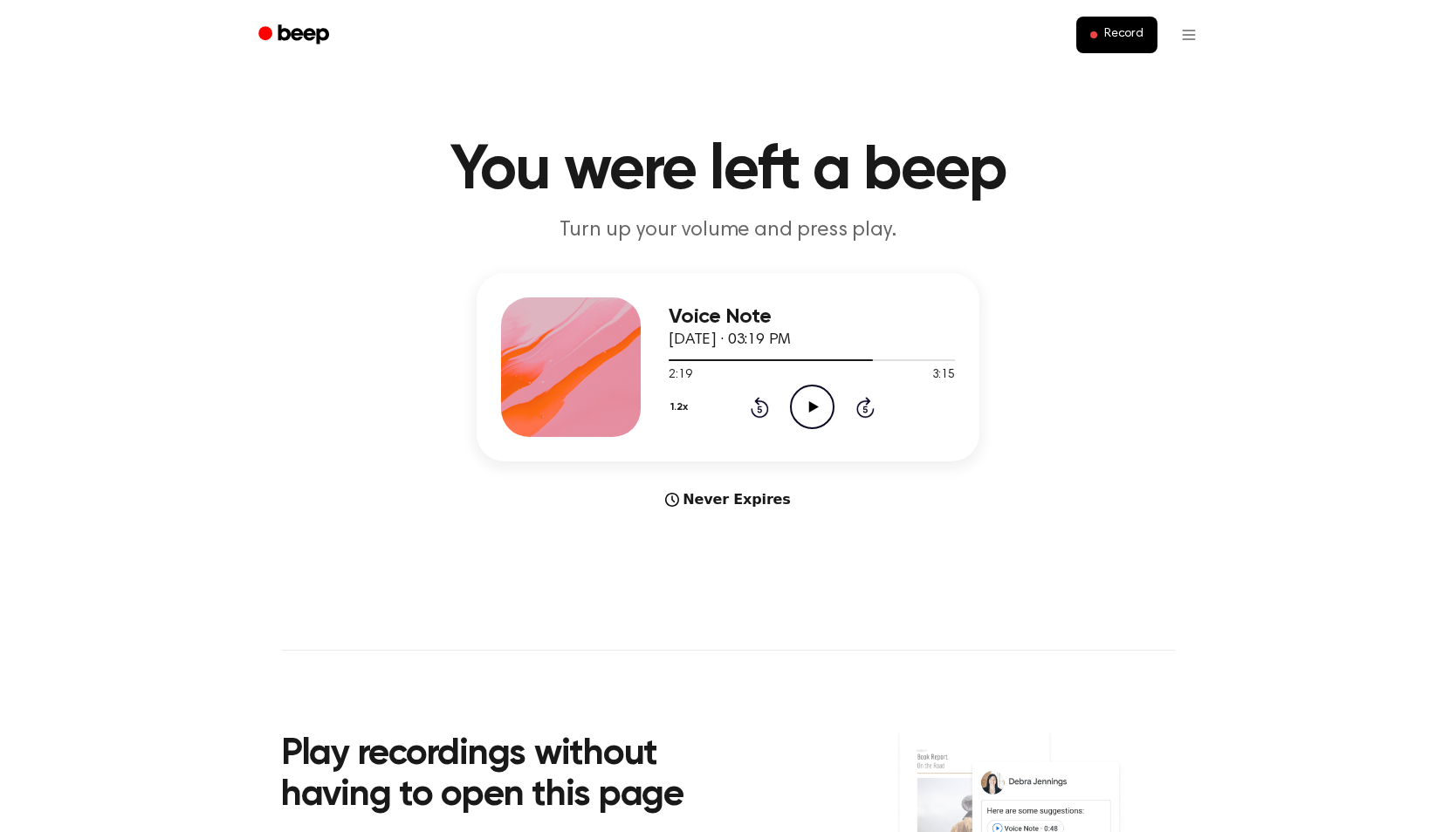
click at [797, 403] on icon "Play Audio" at bounding box center [813, 407] width 45 height 45
click at [797, 403] on icon "Pause Audio" at bounding box center [813, 407] width 45 height 45
click at [797, 403] on icon "Play Audio" at bounding box center [813, 407] width 45 height 45
click at [797, 403] on icon "Pause Audio" at bounding box center [813, 407] width 45 height 45
click at [797, 403] on icon "Play Audio" at bounding box center [813, 407] width 45 height 45
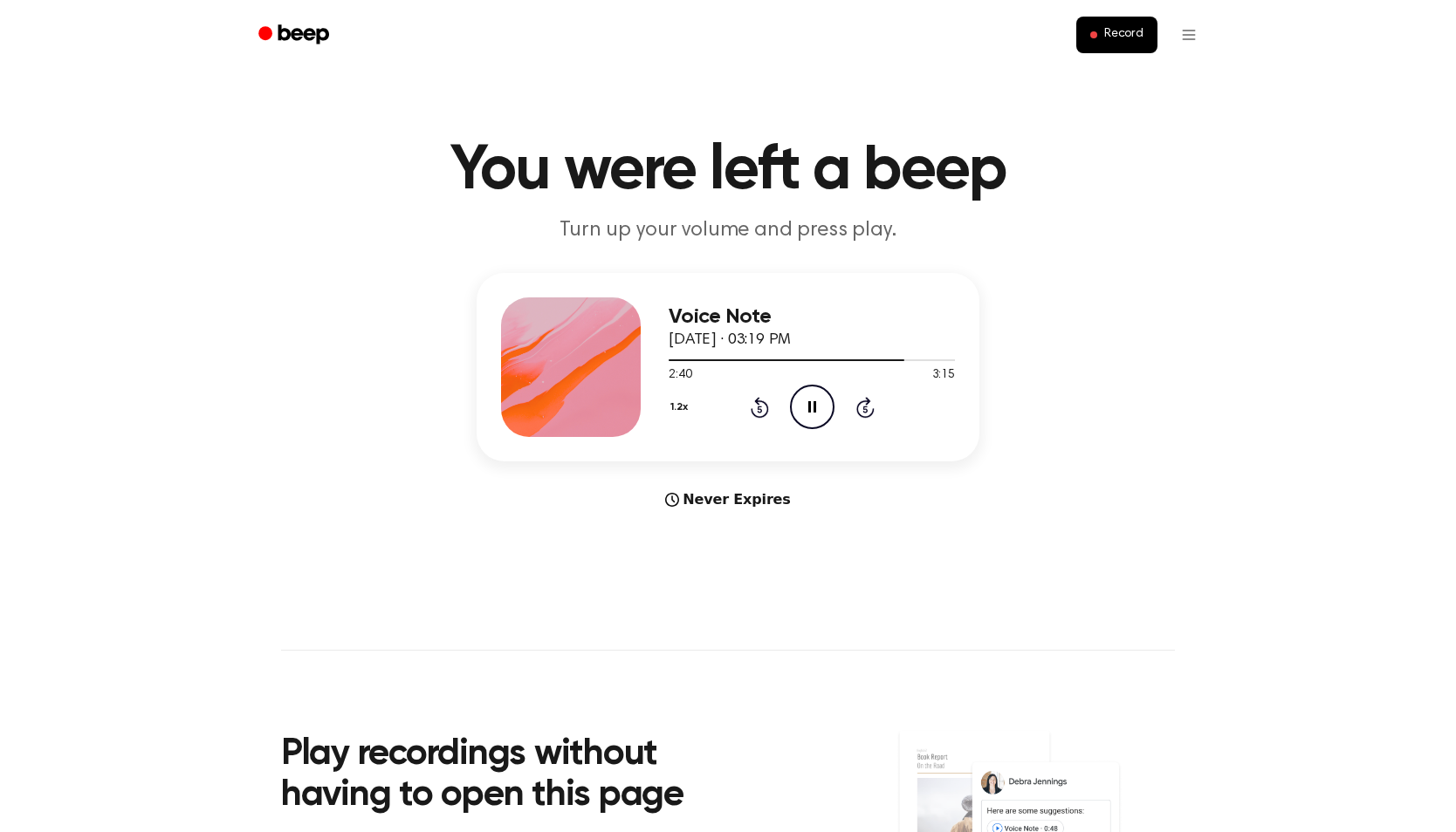
click at [797, 403] on icon "Pause Audio" at bounding box center [813, 407] width 45 height 45
click at [799, 403] on icon "Play Audio" at bounding box center [813, 407] width 45 height 45
click at [799, 403] on icon "Pause Audio" at bounding box center [813, 407] width 45 height 45
click at [799, 403] on icon "Play Audio" at bounding box center [813, 407] width 45 height 45
click at [799, 403] on icon "Pause Audio" at bounding box center [813, 407] width 45 height 45
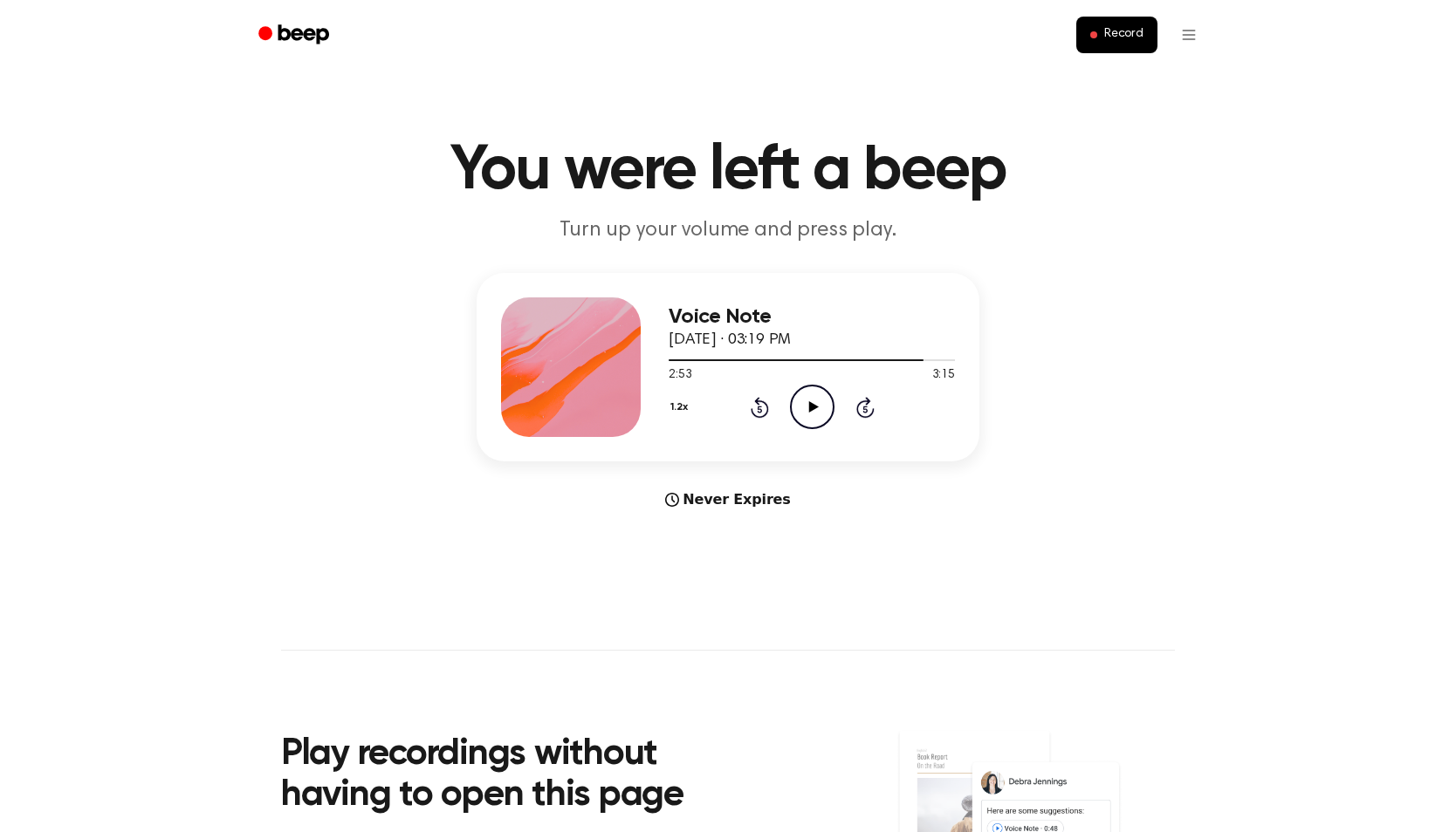
click at [799, 403] on icon "Play Audio" at bounding box center [813, 407] width 45 height 45
click at [805, 406] on icon "Pause Audio" at bounding box center [813, 407] width 45 height 45
click at [803, 405] on icon "Play Audio" at bounding box center [813, 407] width 45 height 45
click at [803, 400] on icon "Pause Audio" at bounding box center [813, 407] width 45 height 45
click at [811, 401] on icon "Play Audio" at bounding box center [813, 407] width 45 height 45
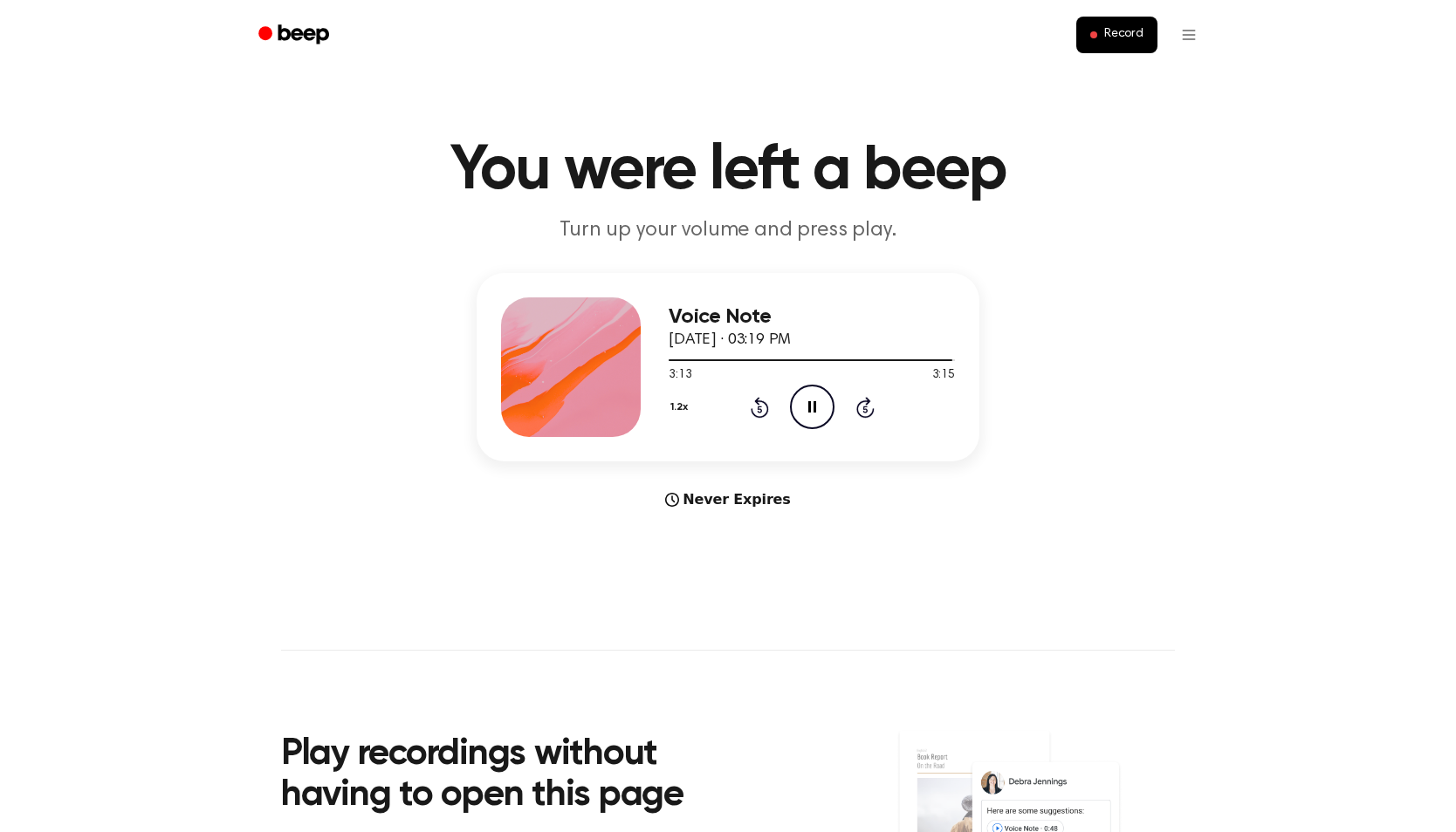
click at [810, 399] on icon "Pause Audio" at bounding box center [813, 407] width 45 height 45
